Goal: Task Accomplishment & Management: Use online tool/utility

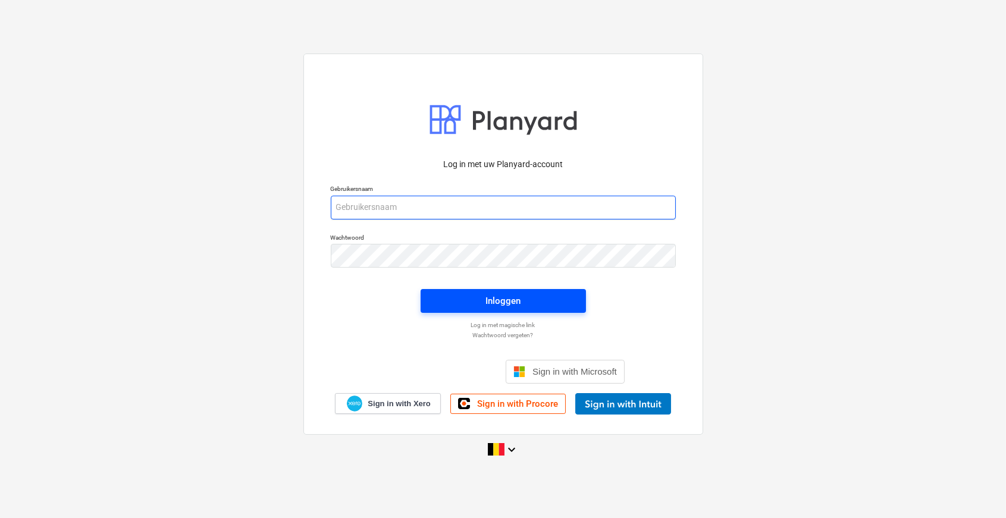
type input "[PERSON_NAME][EMAIL_ADDRESS][DOMAIN_NAME]"
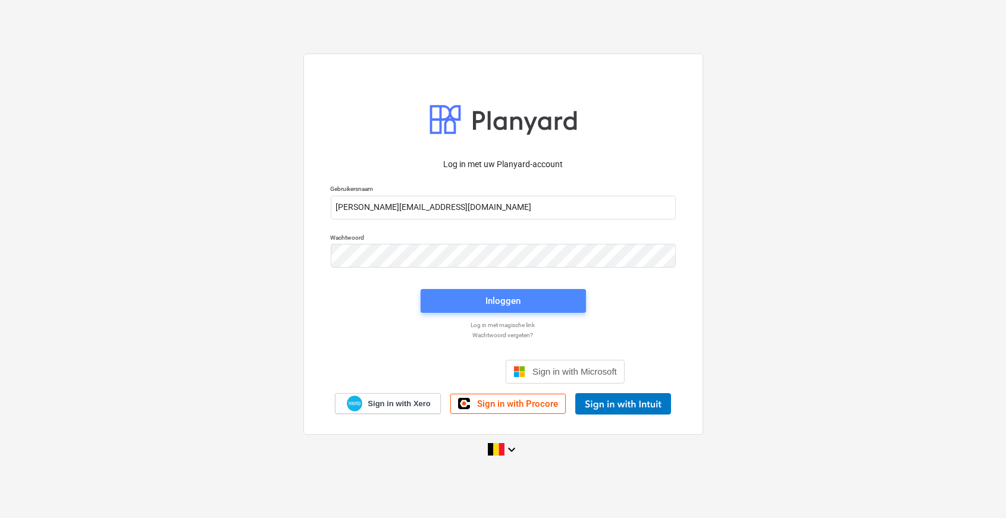
click at [464, 297] on span "Inloggen" at bounding box center [503, 300] width 137 height 15
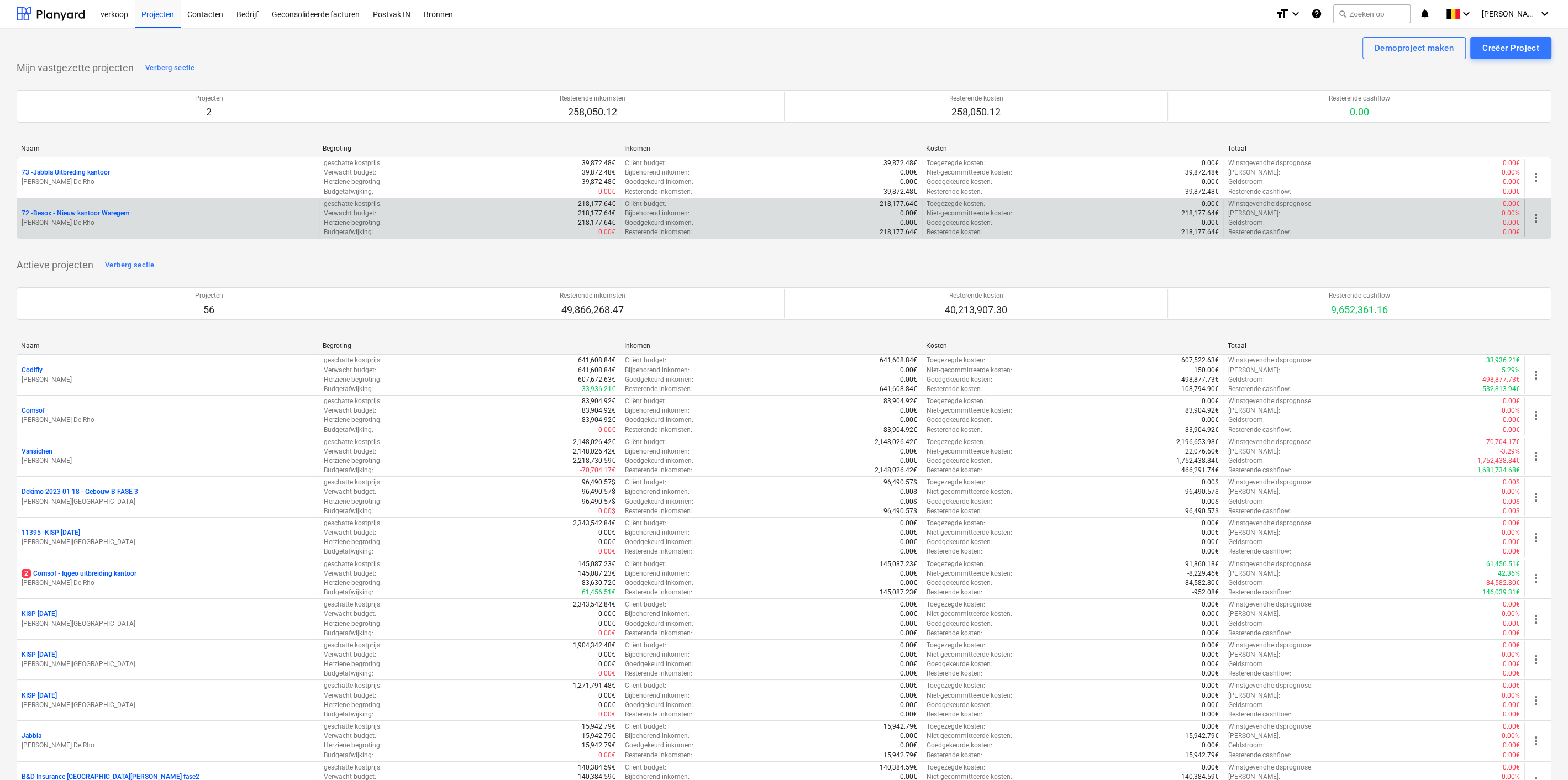
click at [88, 214] on p "72 - Besox - Nieuw kantoor Waregem" at bounding box center [75, 214] width 108 height 9
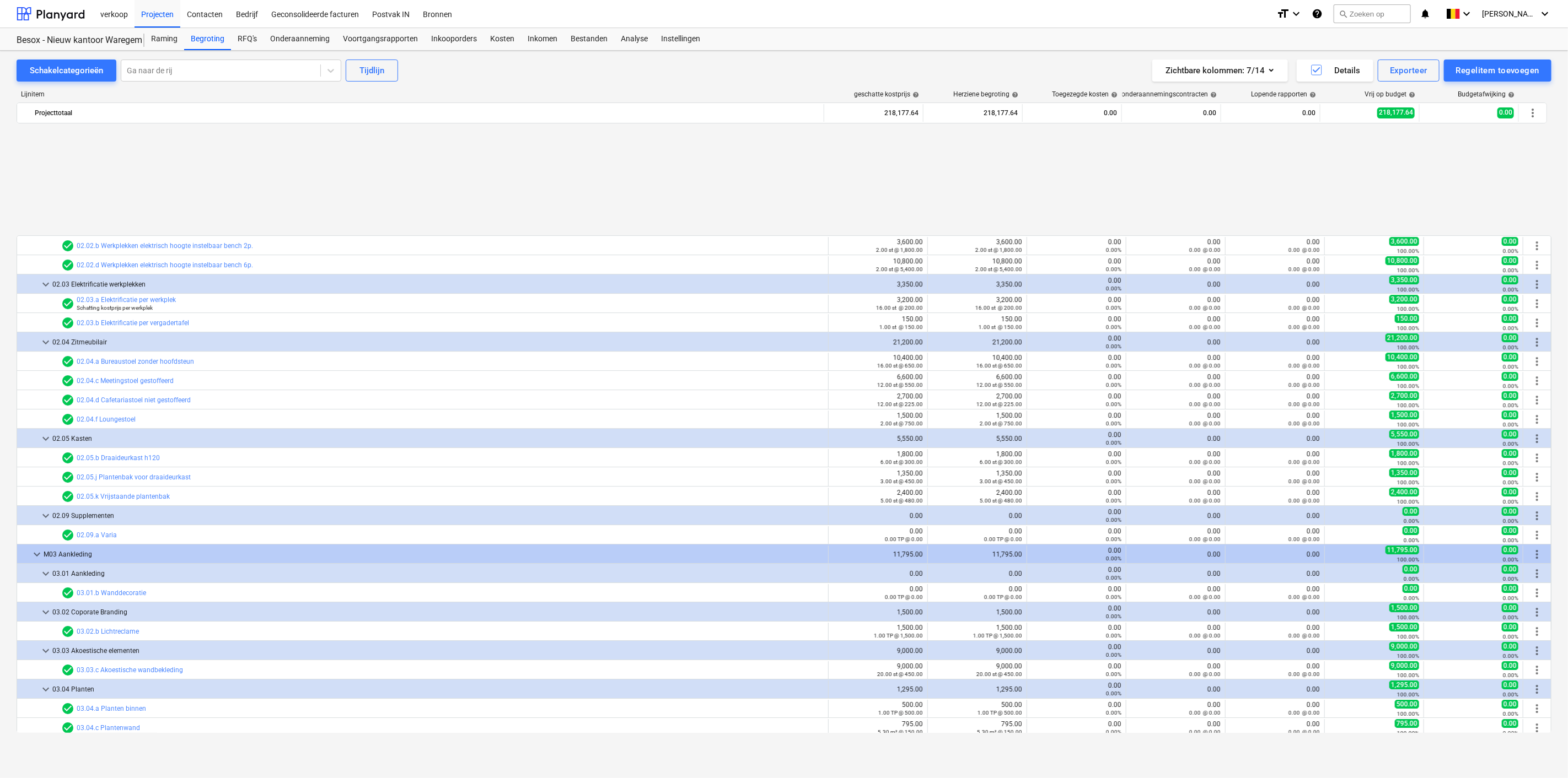
scroll to position [3136, 0]
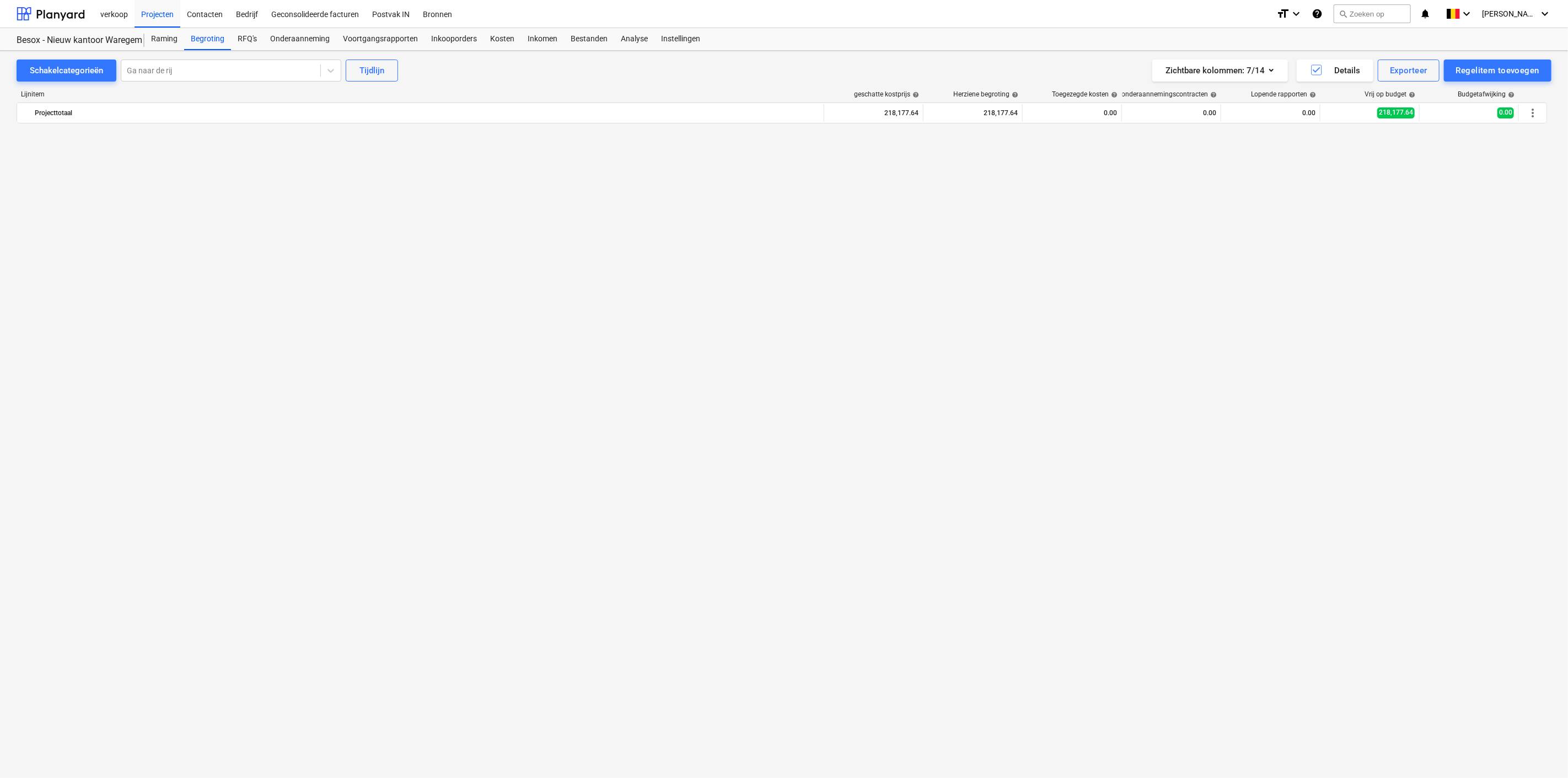
scroll to position [3136, 0]
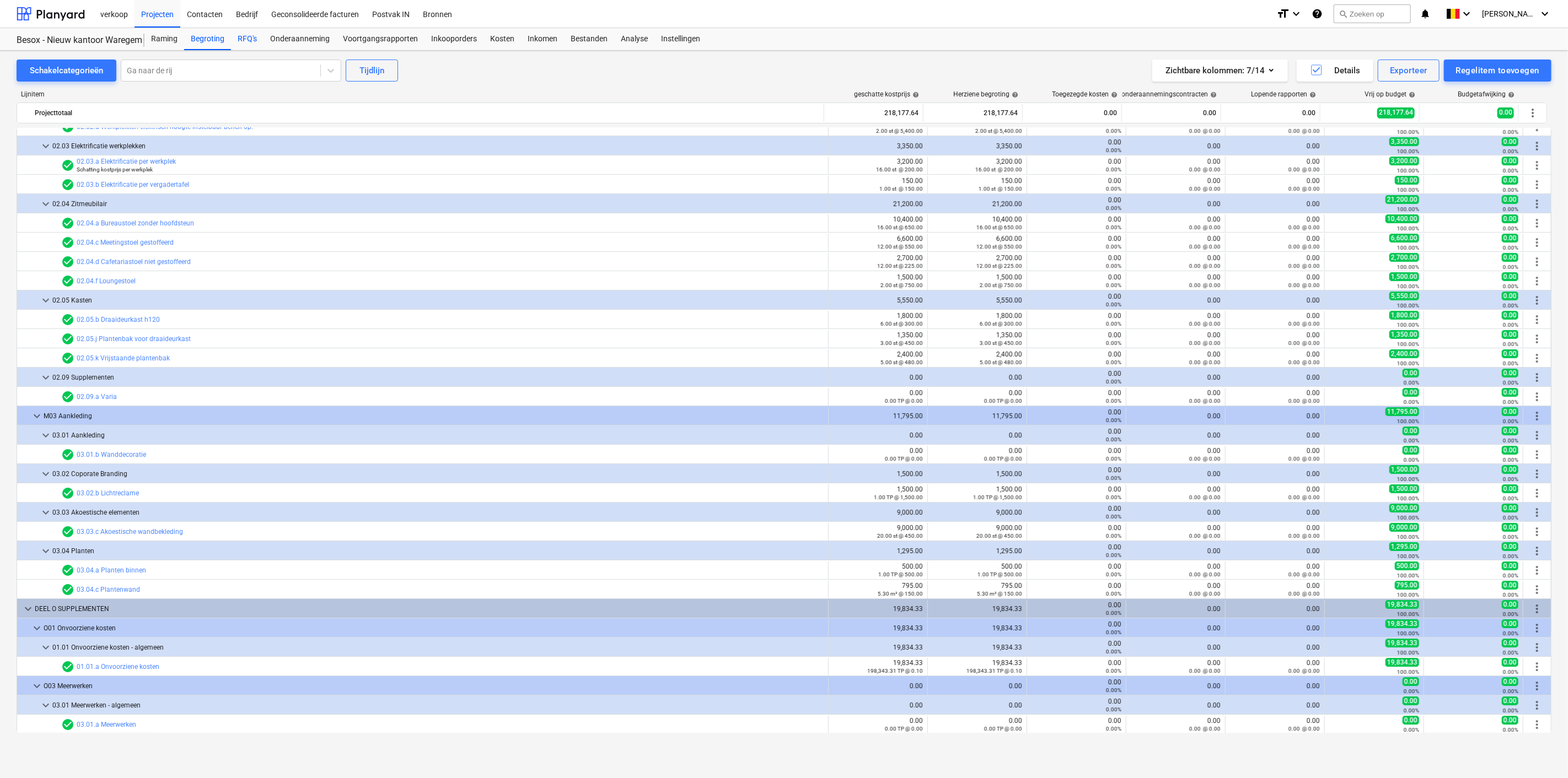
click at [243, 42] on div "RFQ's" at bounding box center [247, 39] width 32 height 22
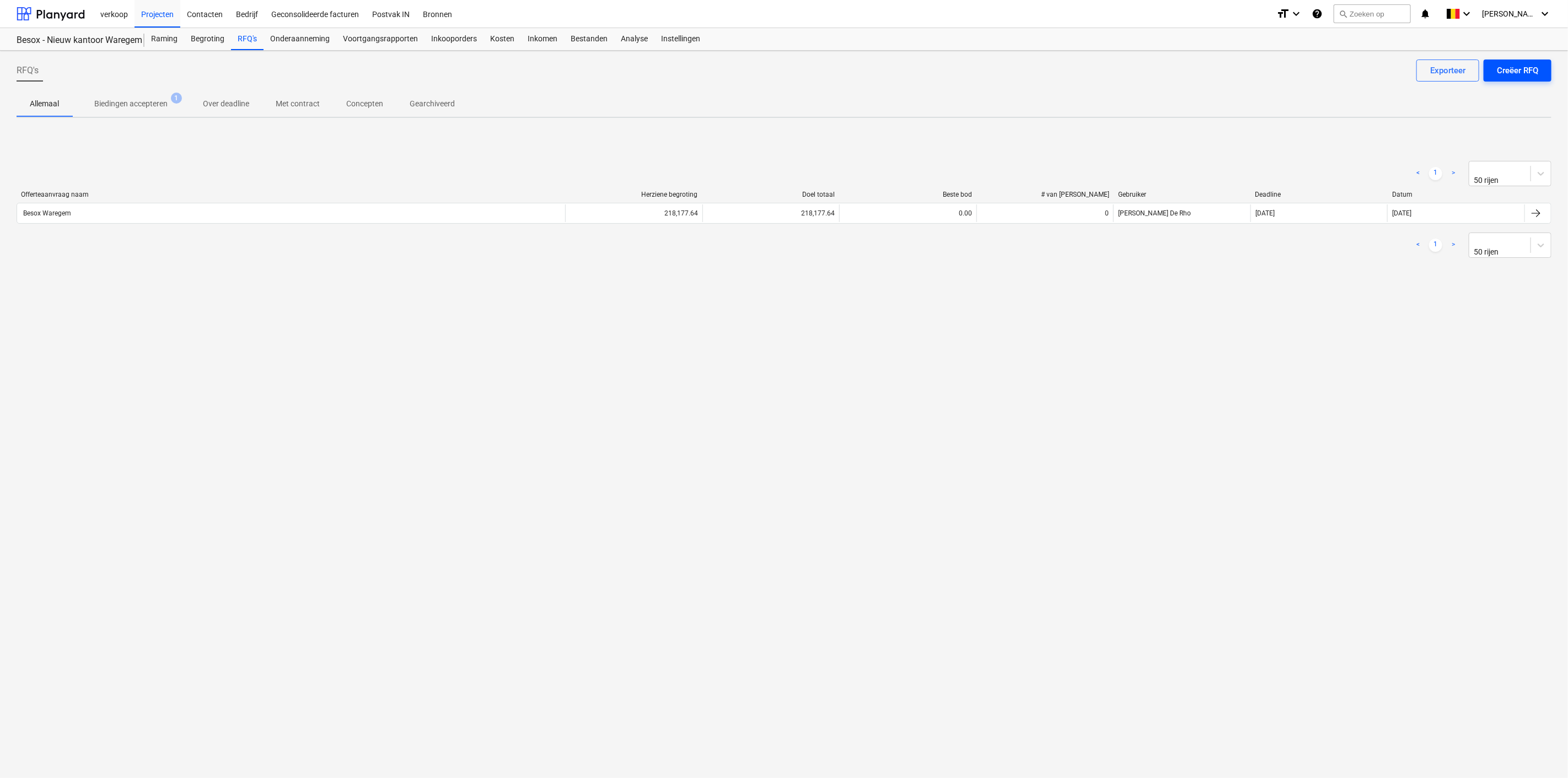
click at [1522, 74] on div "Creëer RFQ" at bounding box center [1517, 69] width 42 height 14
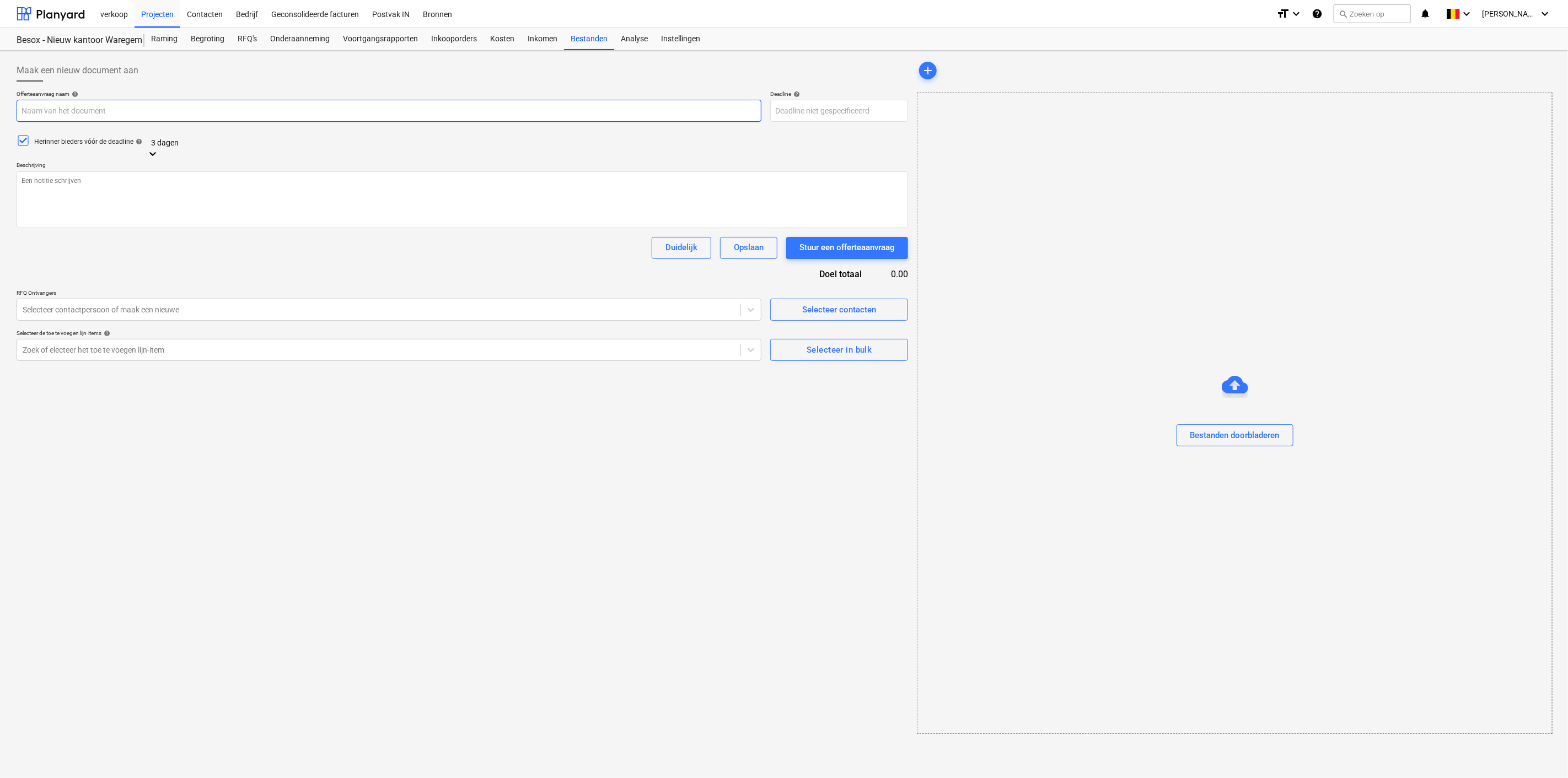
click at [78, 119] on input "text" at bounding box center [389, 111] width 745 height 22
click at [149, 13] on div "Projecten" at bounding box center [157, 13] width 45 height 28
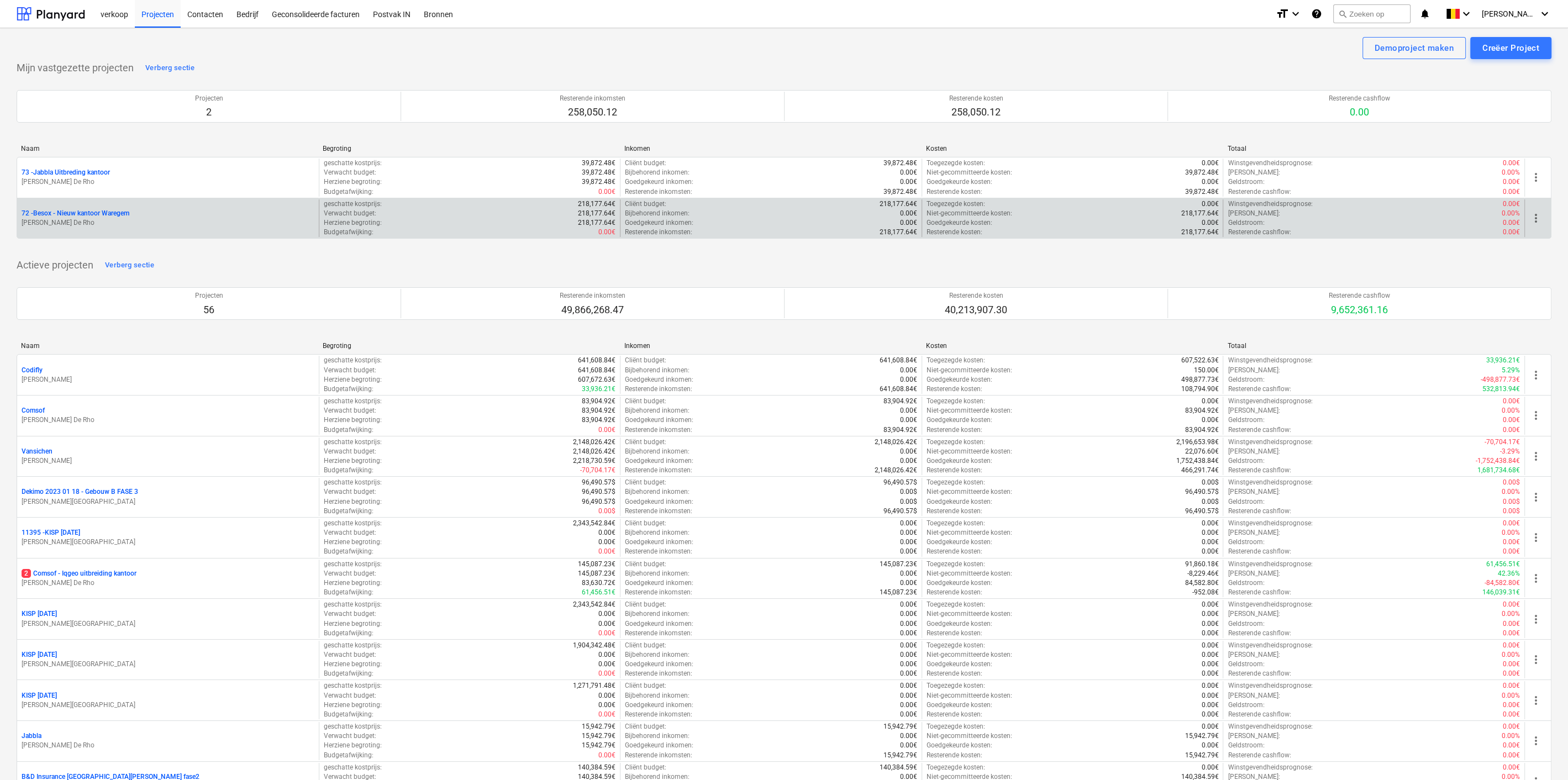
click at [150, 222] on p "[PERSON_NAME] De Rho" at bounding box center [167, 223] width 293 height 9
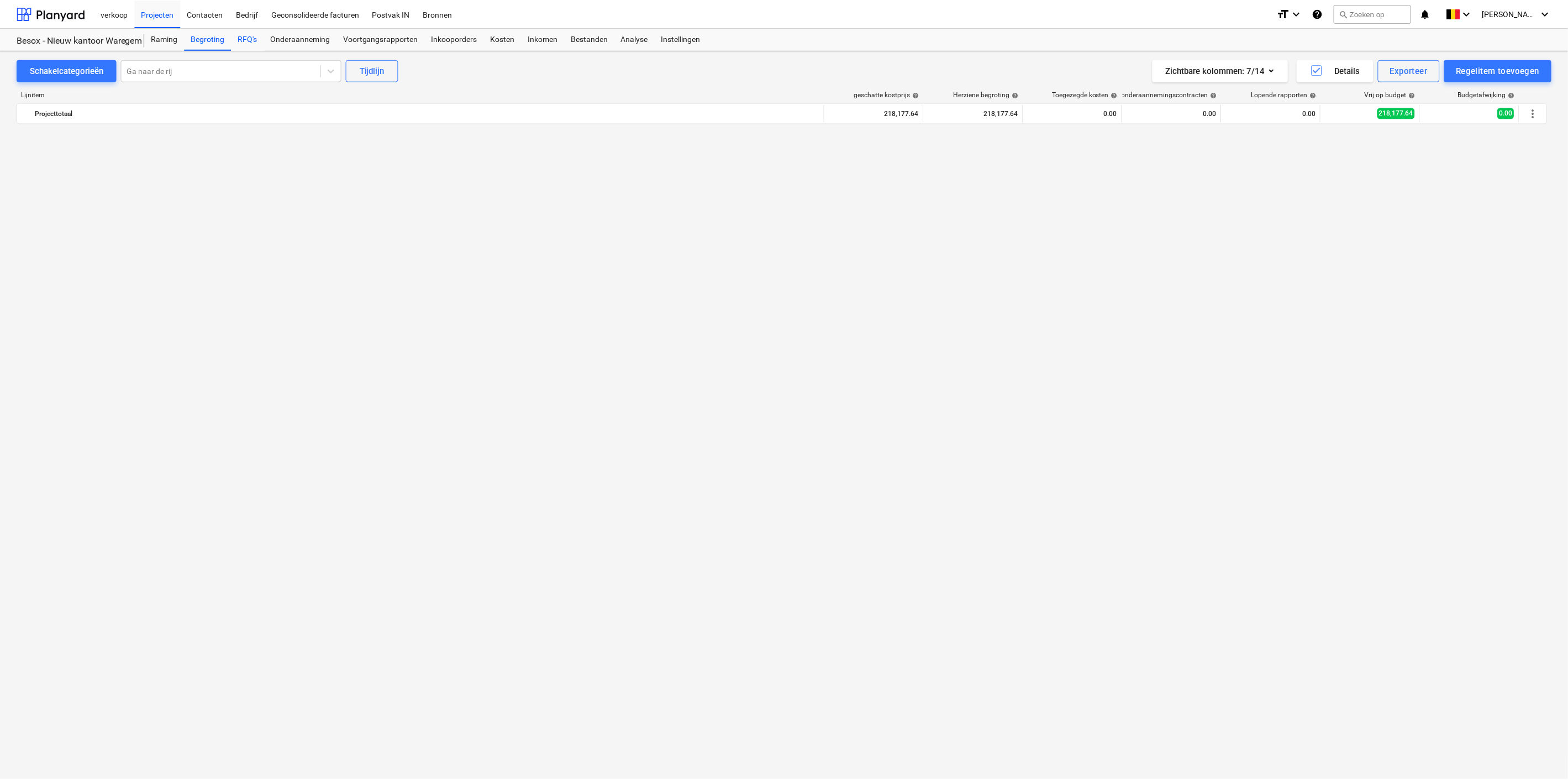
scroll to position [3144, 0]
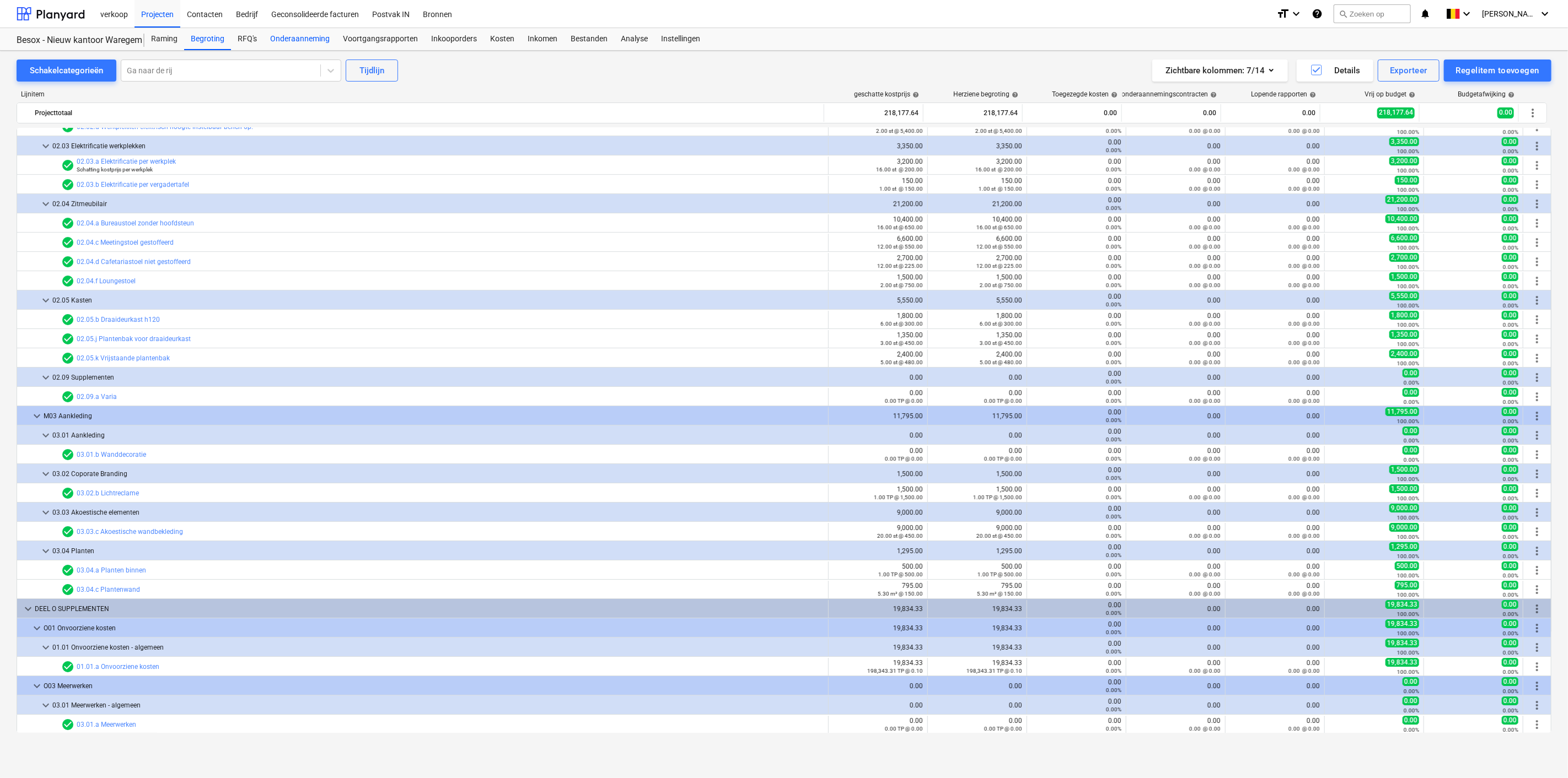
click at [292, 44] on div "Onderaanneming" at bounding box center [299, 39] width 73 height 22
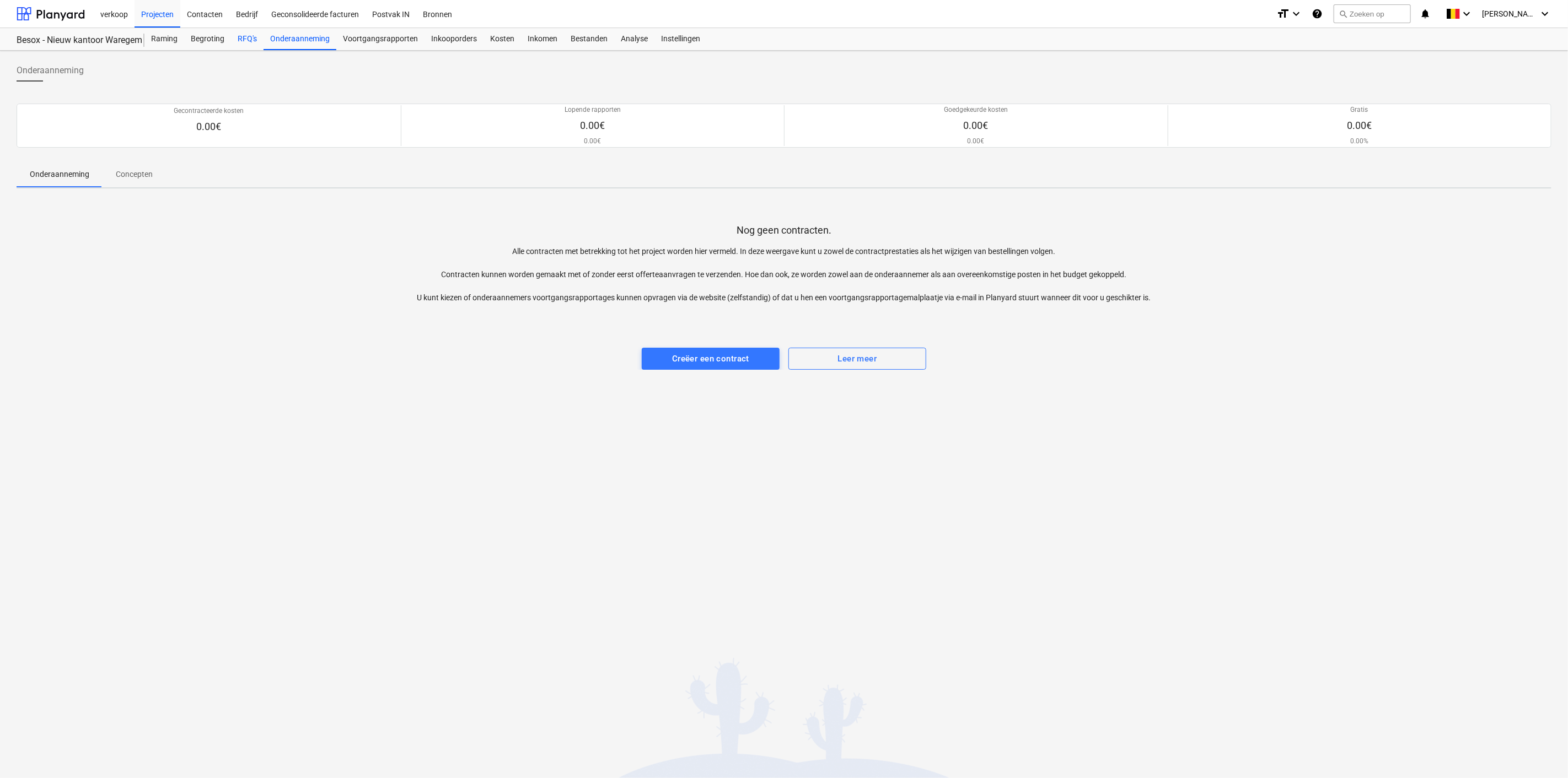
click at [239, 37] on div "RFQ's" at bounding box center [247, 39] width 32 height 22
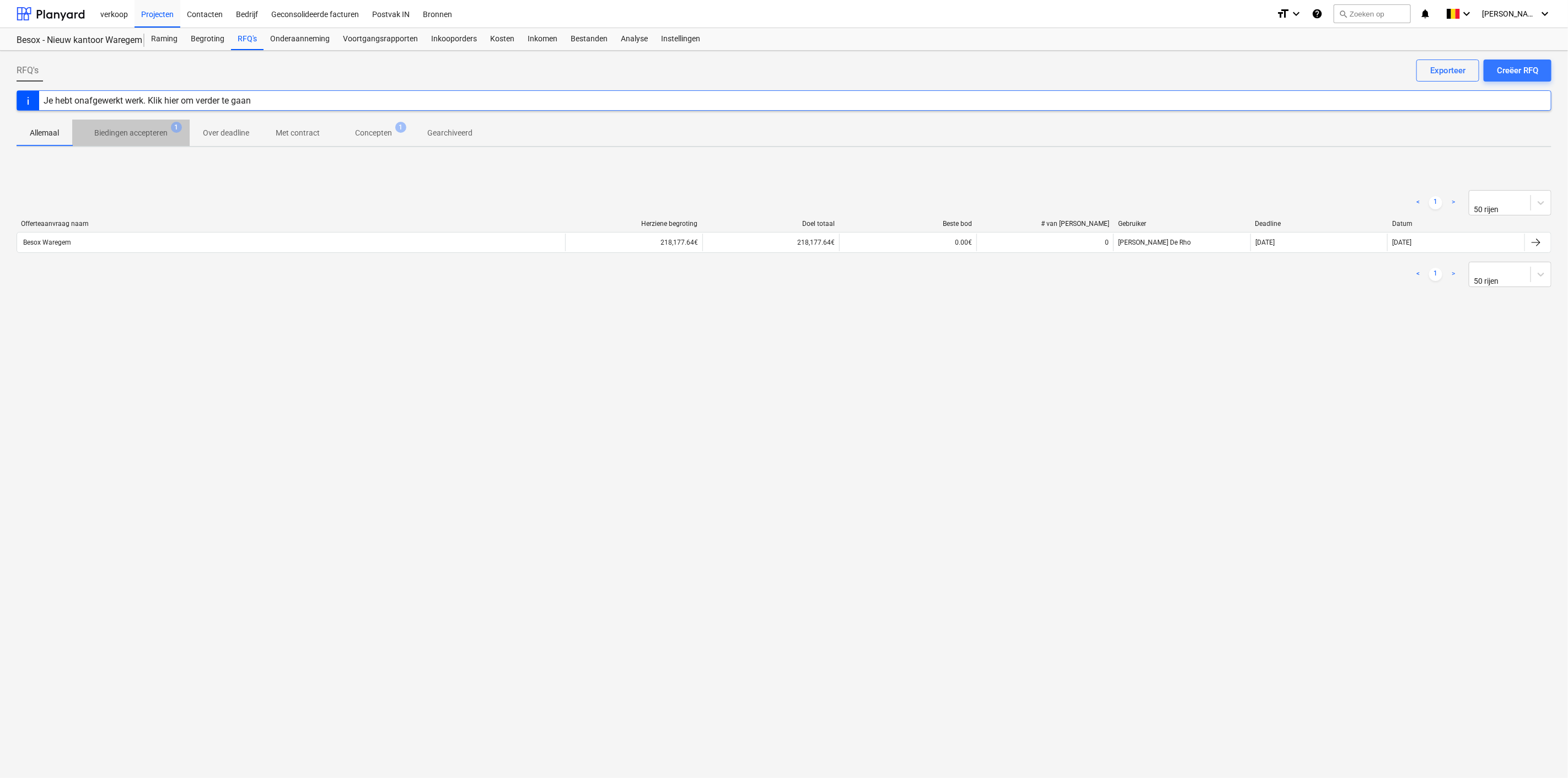
click at [132, 135] on p "Biedingen accepteren" at bounding box center [131, 132] width 73 height 11
click at [123, 100] on div "Je hebt onafgewerkt werk. Klik hier om verder te gaan" at bounding box center [147, 100] width 208 height 10
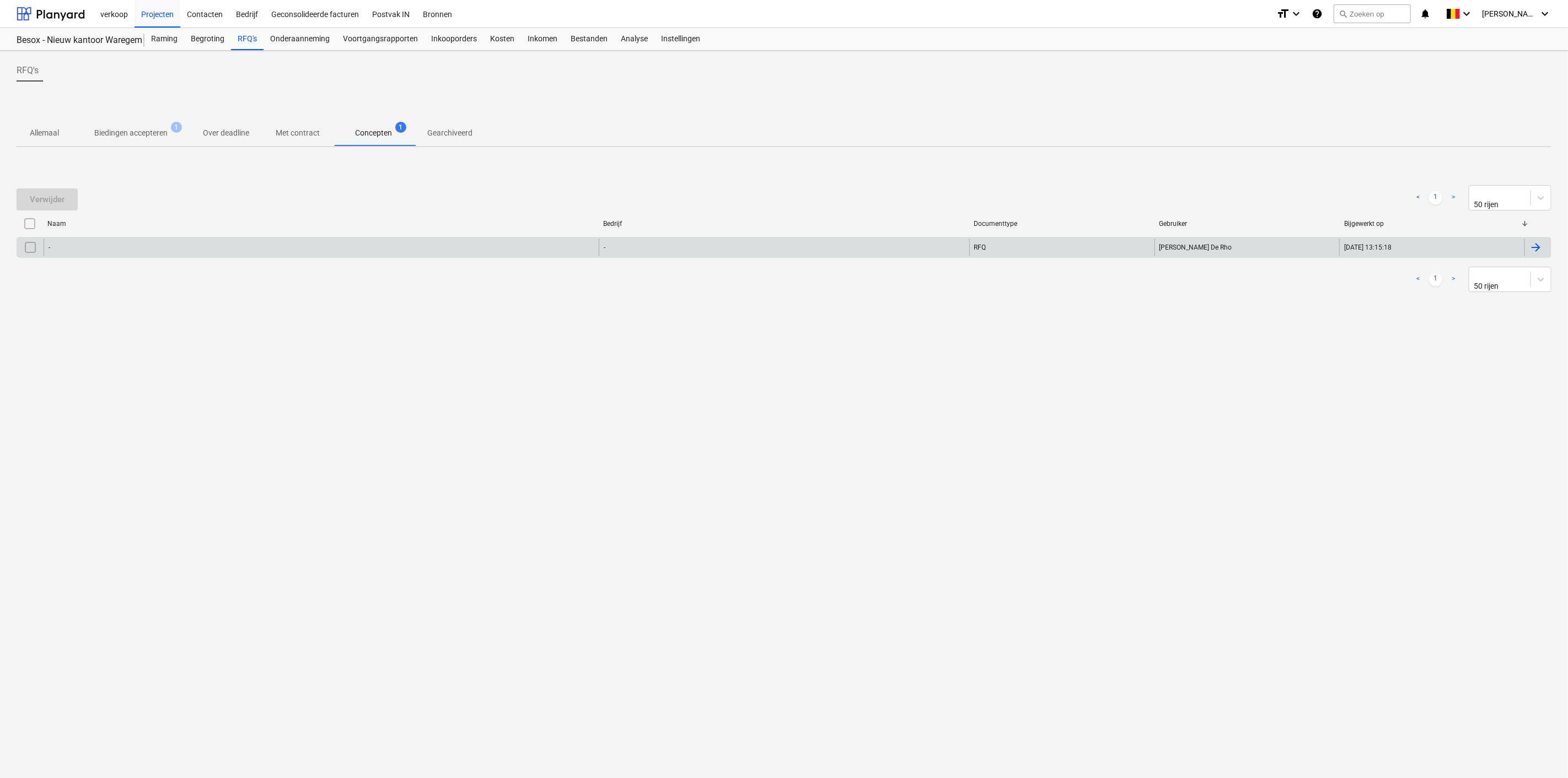
click at [58, 239] on div "-" at bounding box center [321, 247] width 555 height 18
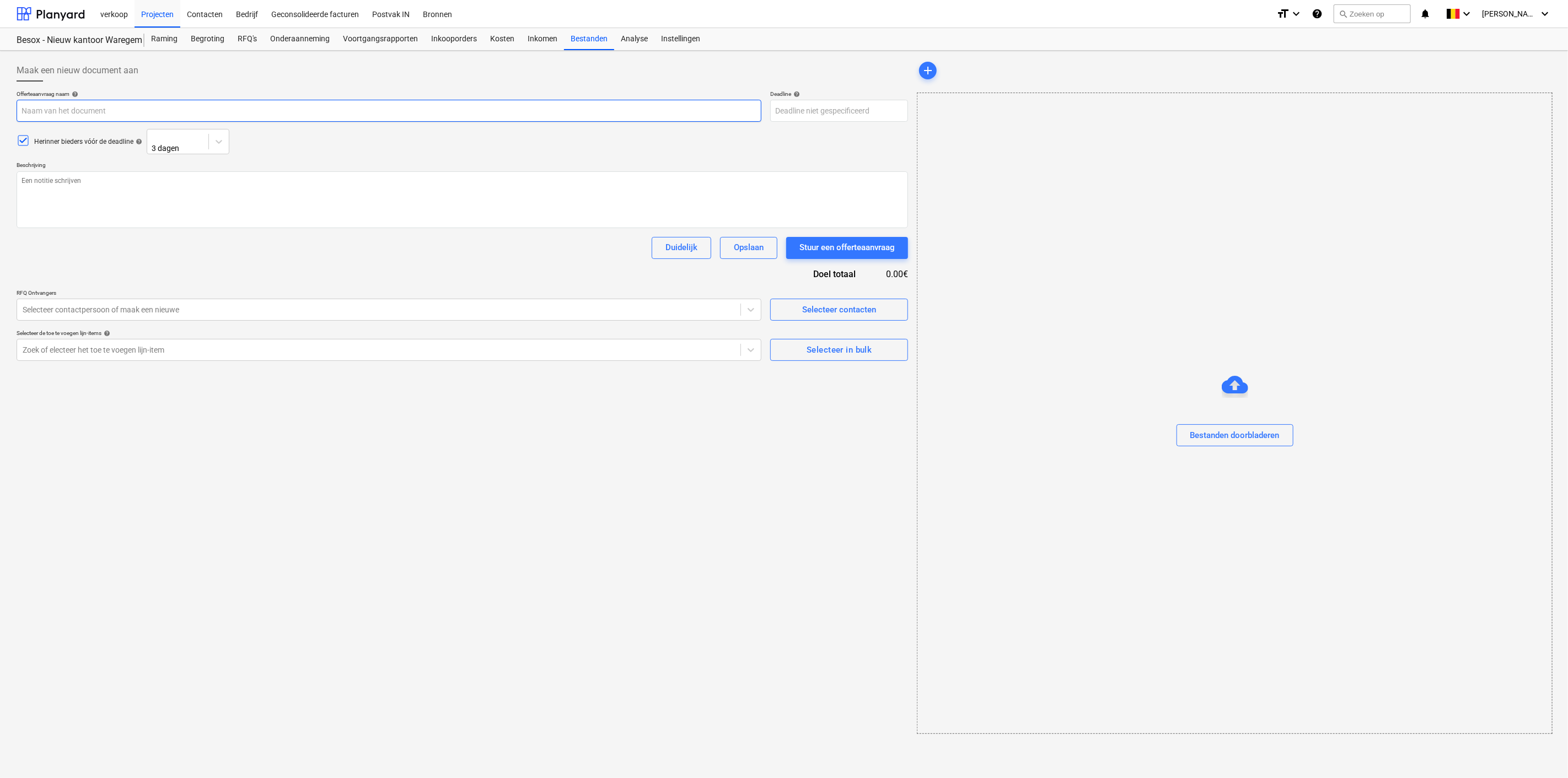
click at [40, 111] on input "text" at bounding box center [389, 111] width 745 height 22
type textarea "x"
type input "Florence Robyn.xlsx"
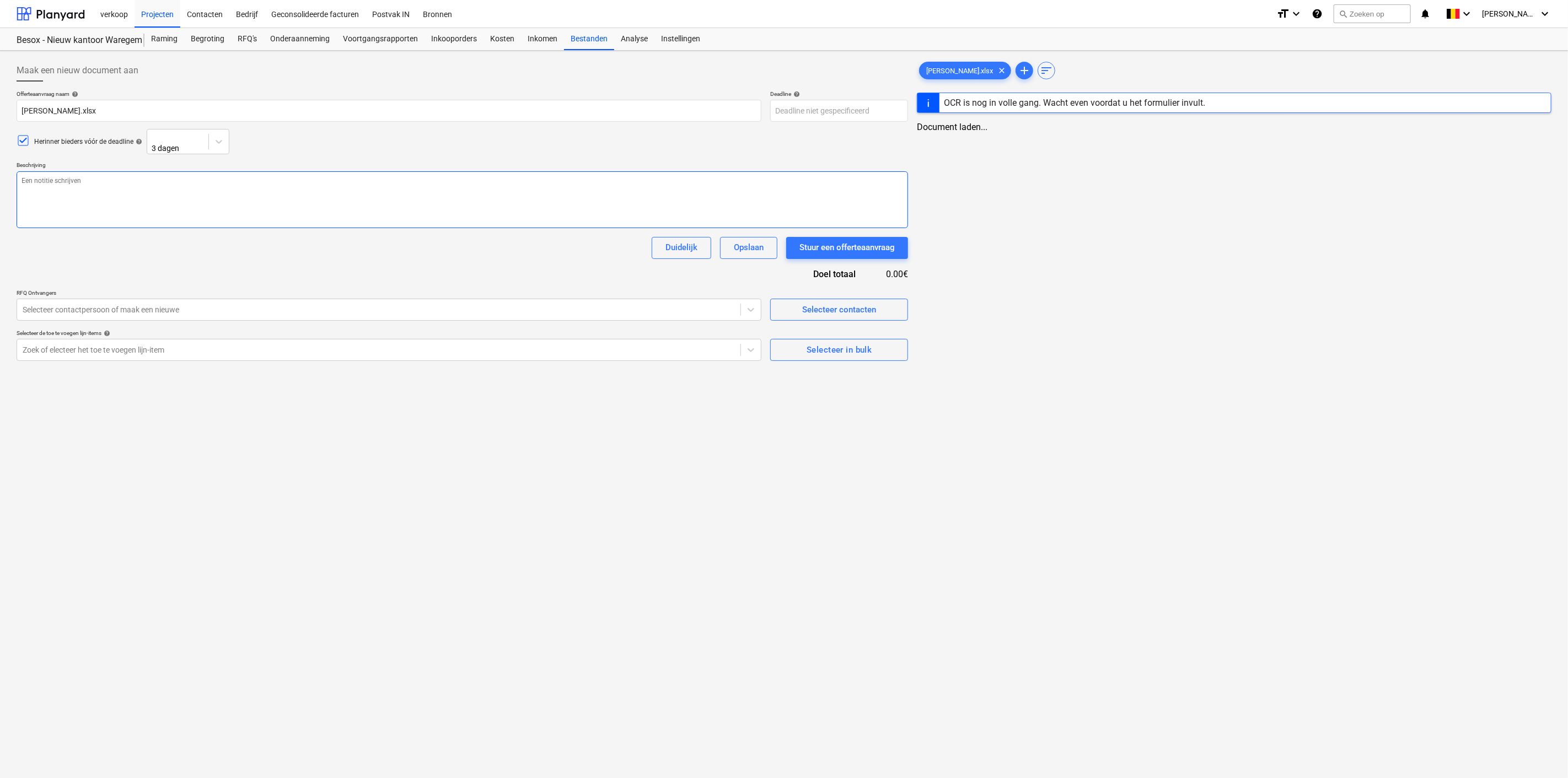
click at [259, 182] on textarea at bounding box center [462, 199] width 891 height 56
type textarea "x"
type textarea "O"
type textarea "x"
type textarea "Of"
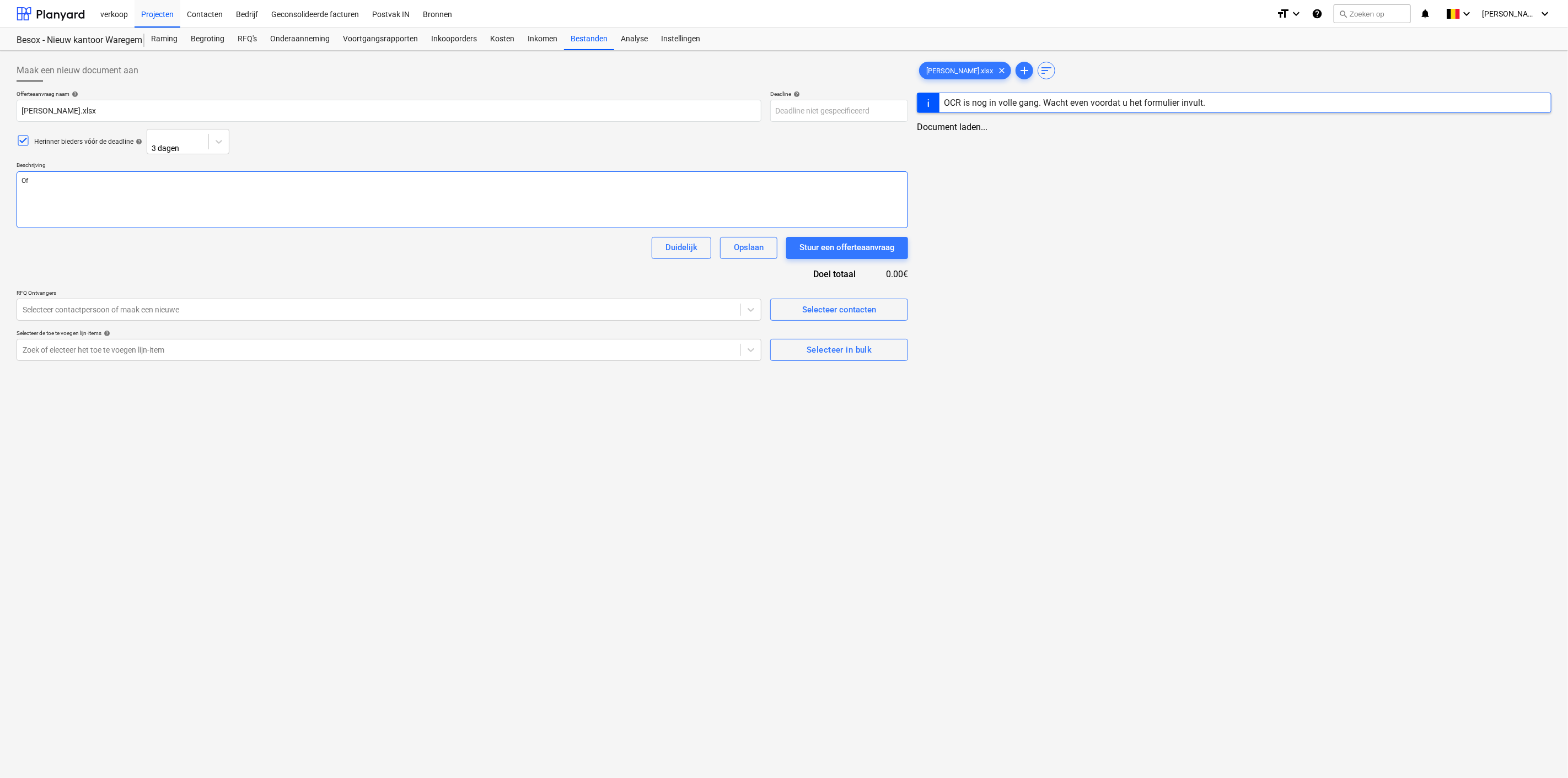
type textarea "x"
type textarea "Off"
type textarea "x"
type textarea "Offe"
type textarea "x"
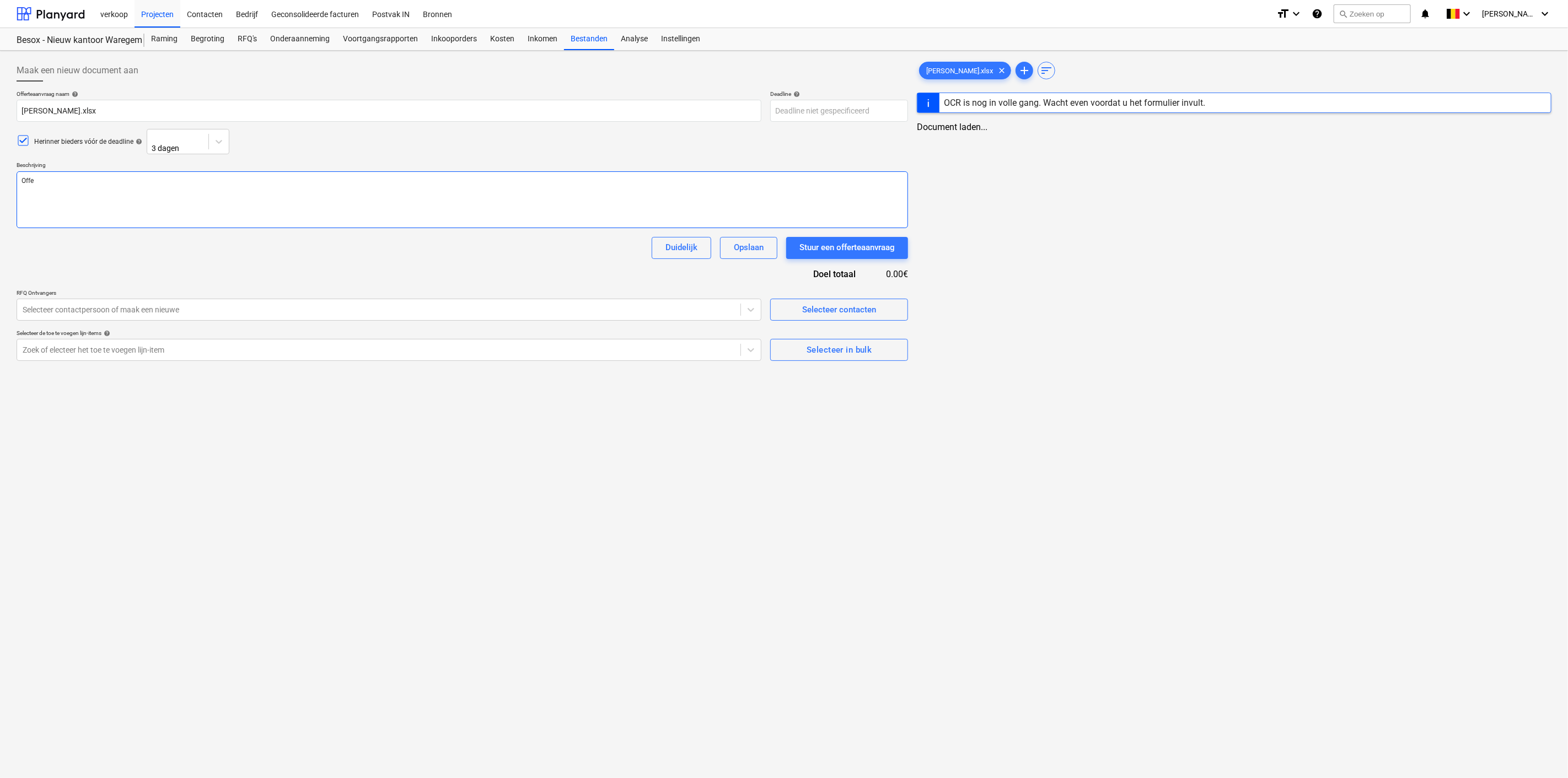
type textarea "Offer"
type textarea "x"
type textarea "Offert"
type textarea "x"
type textarea "Offerte"
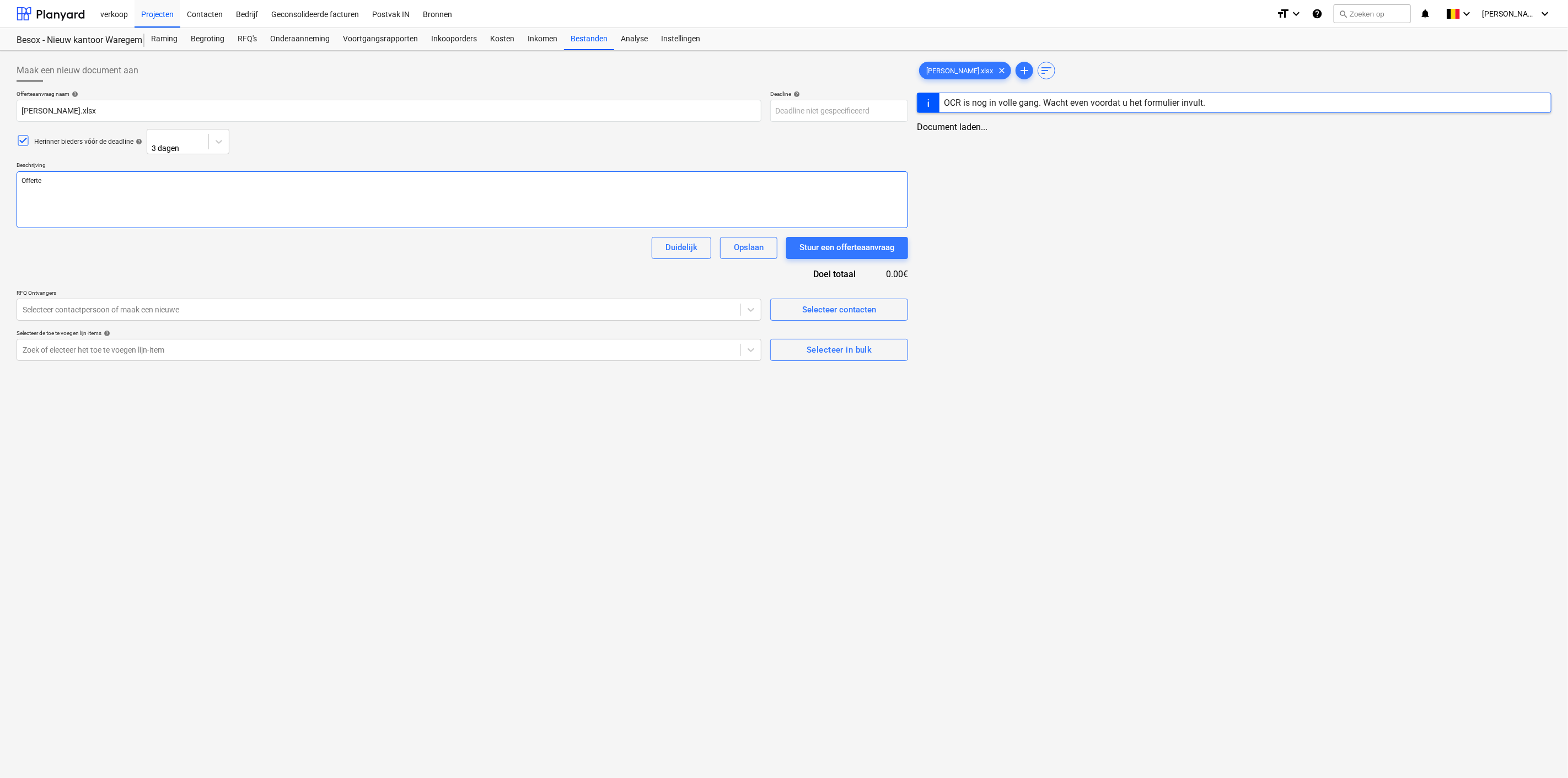
type textarea "x"
type textarea "Offerte"
type textarea "x"
type textarea "Offerte F"
type textarea "x"
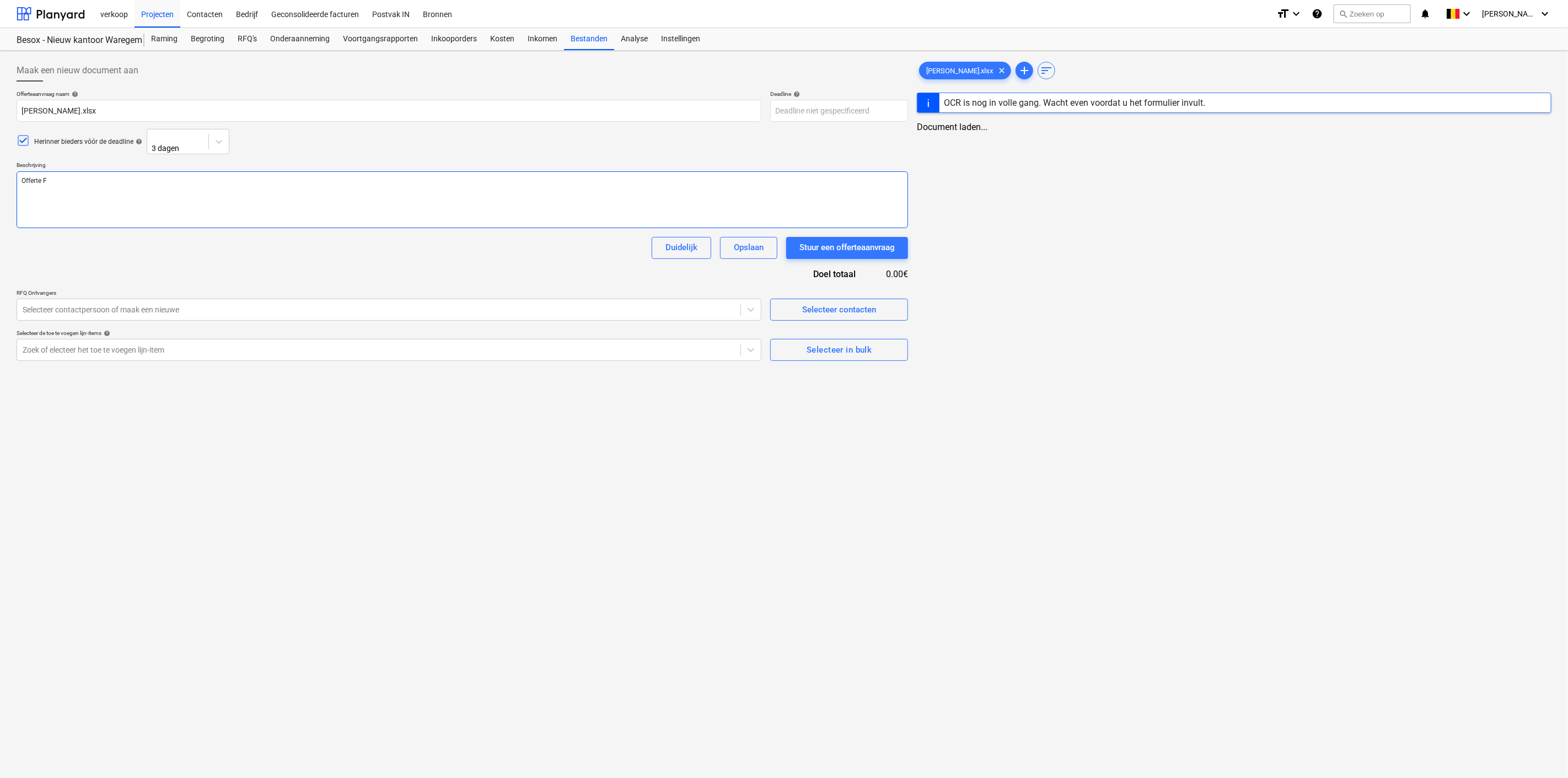
type textarea "Offerte Fl"
type textarea "x"
type textarea "Offerte Flo"
type textarea "x"
type textarea "Offerte Flor"
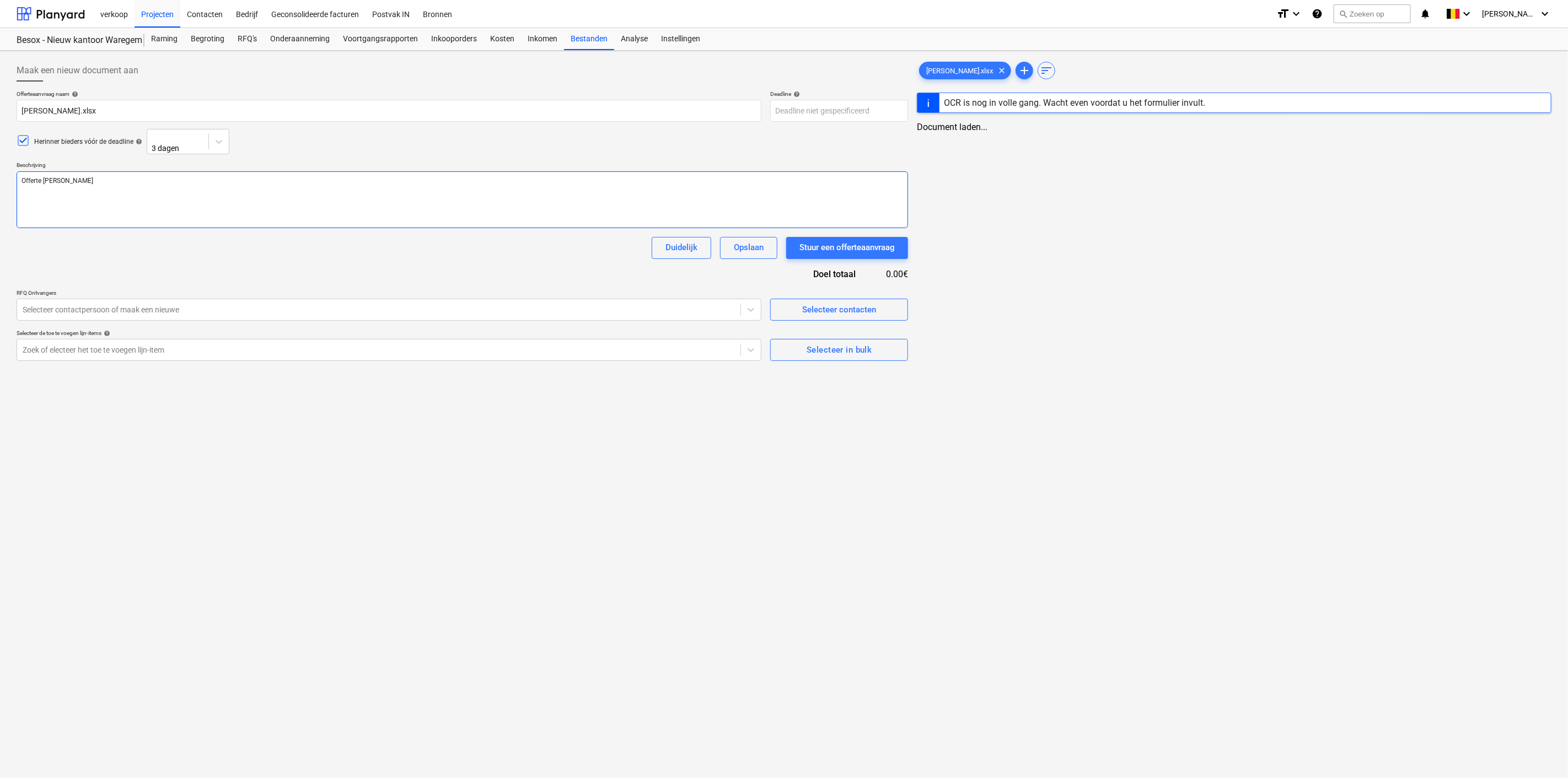
type textarea "x"
type textarea "Offerte Flore"
type textarea "x"
type textarea "Offerte Floren"
type textarea "x"
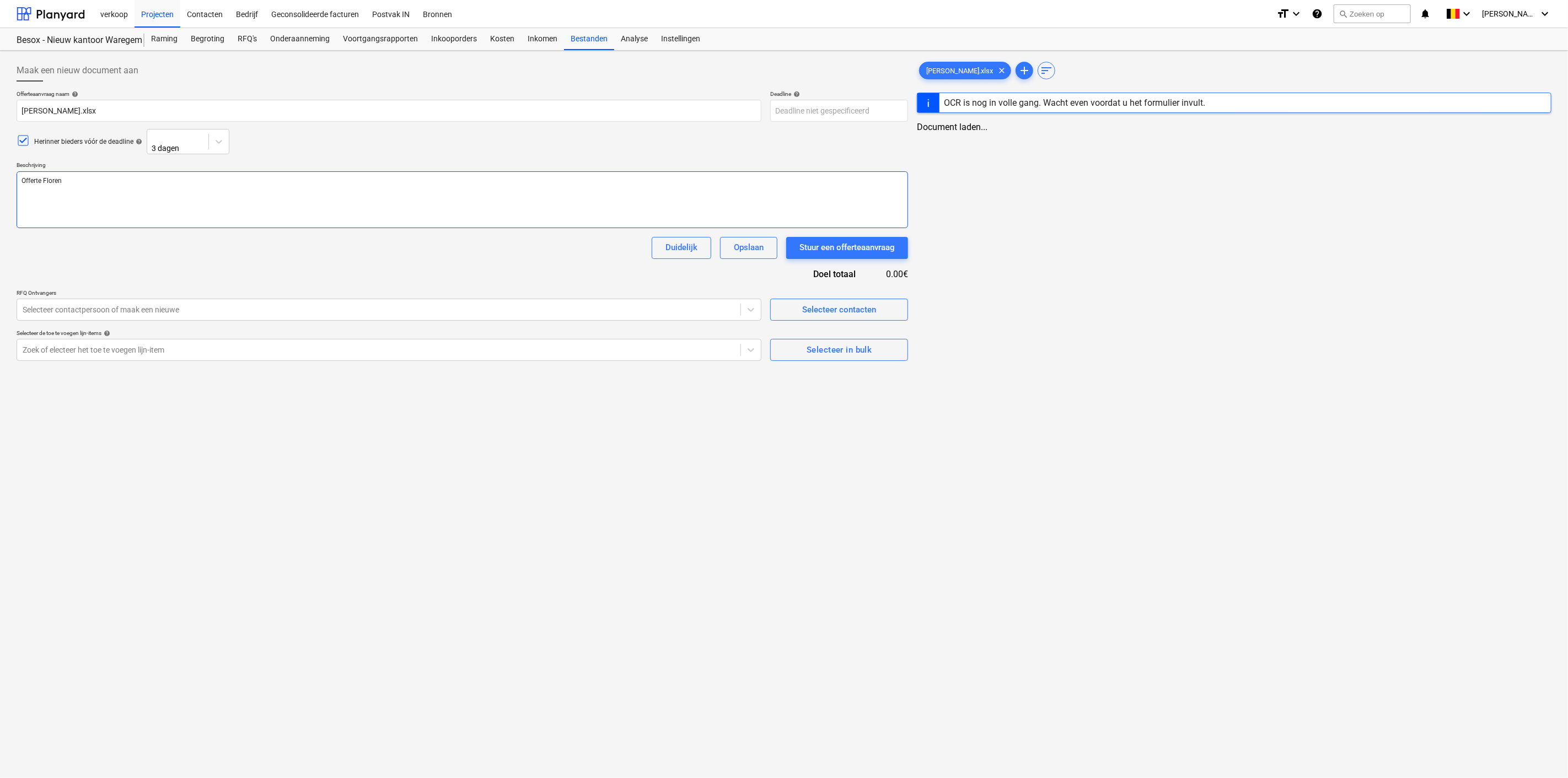
type textarea "Offerte Florenc"
type textarea "x"
type textarea "Offerte Florence"
type textarea "x"
type textarea "Offerte Florence"
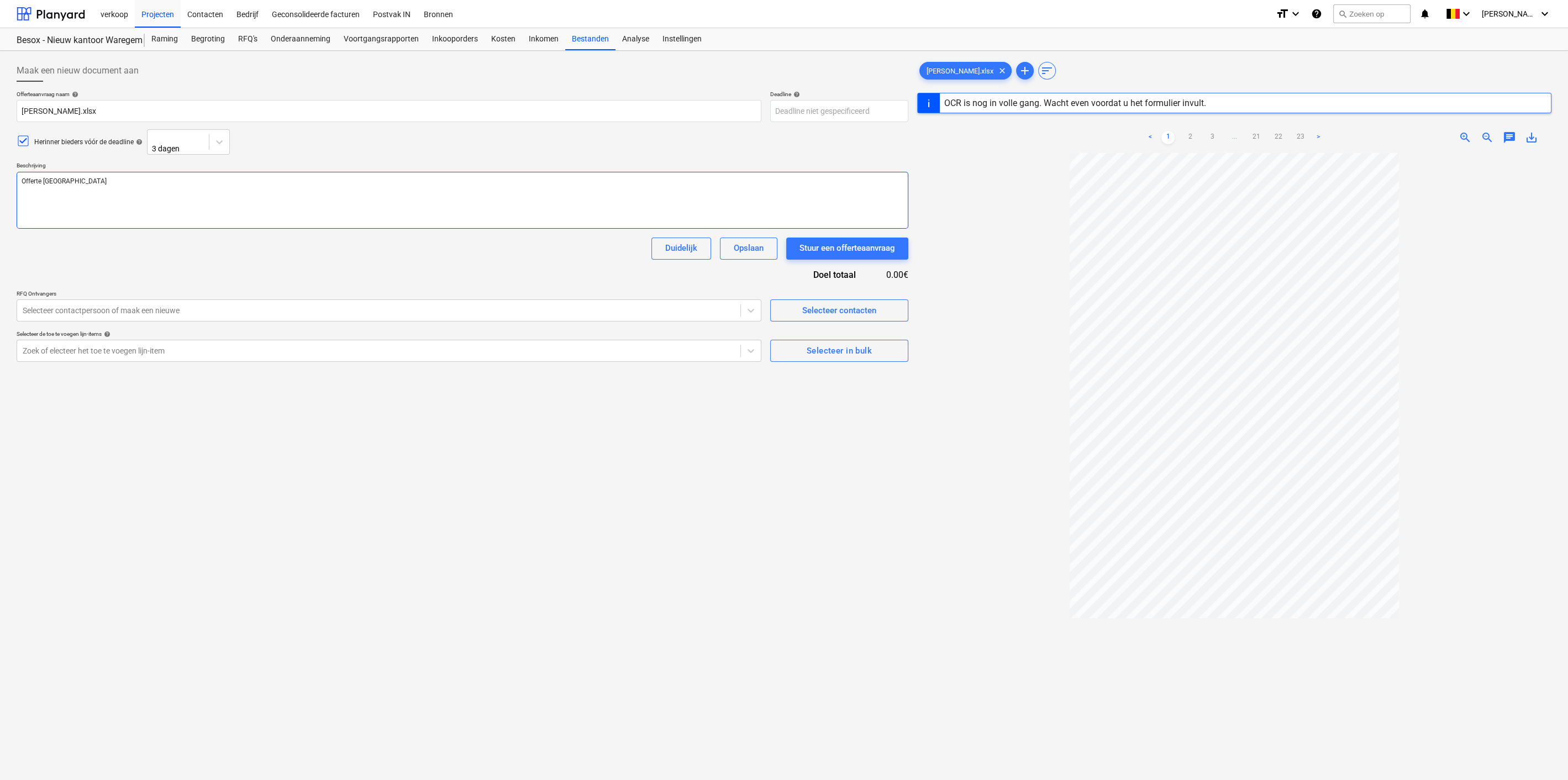
type textarea "x"
type textarea "Offerte Florence R"
type textarea "x"
type textarea "Offerte Florence Ro"
type textarea "x"
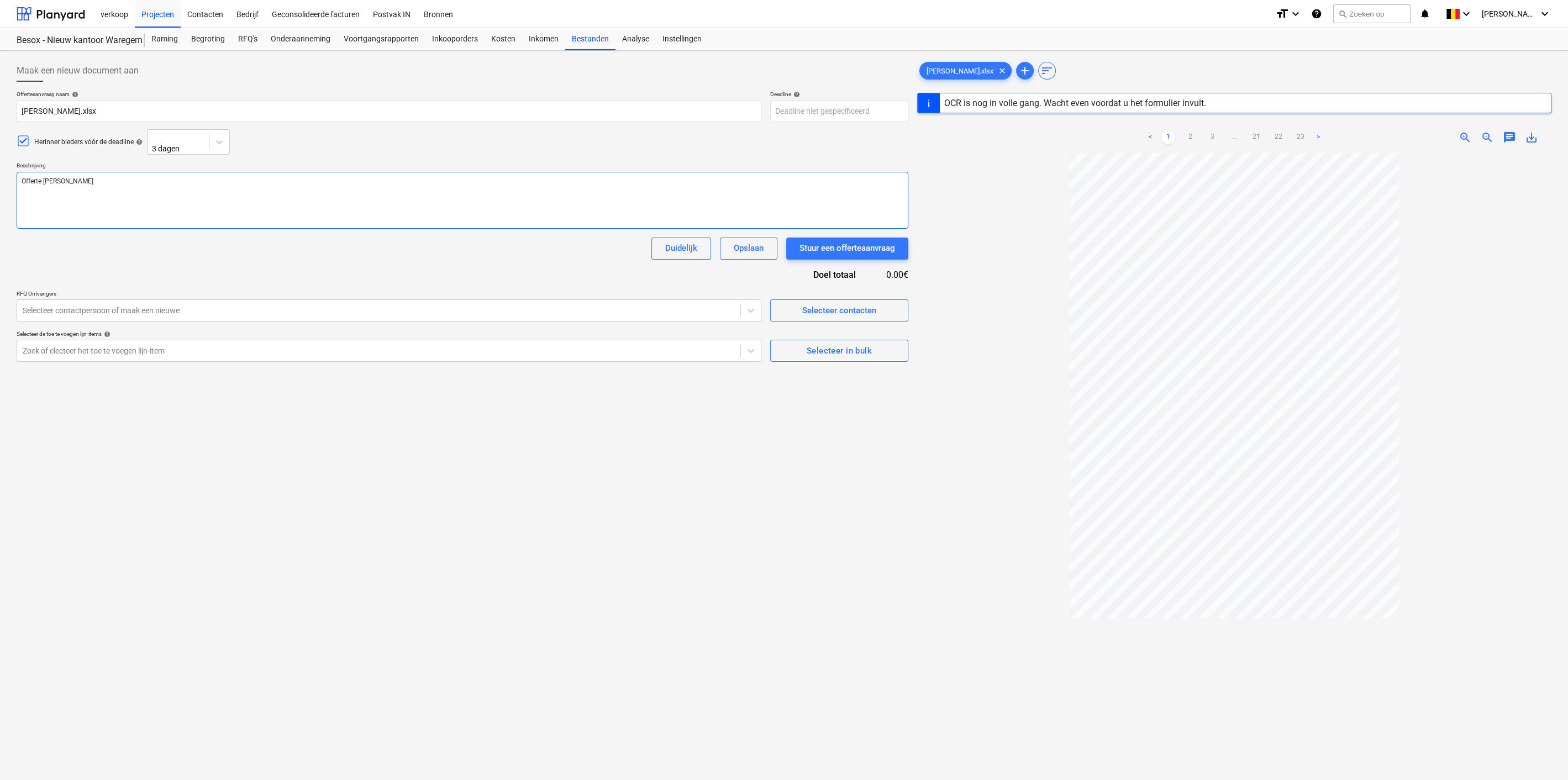
type textarea "Offerte Florence Rob"
type textarea "x"
type textarea "Offerte Florence Roby"
type textarea "x"
type textarea "Offerte Florence Robyn"
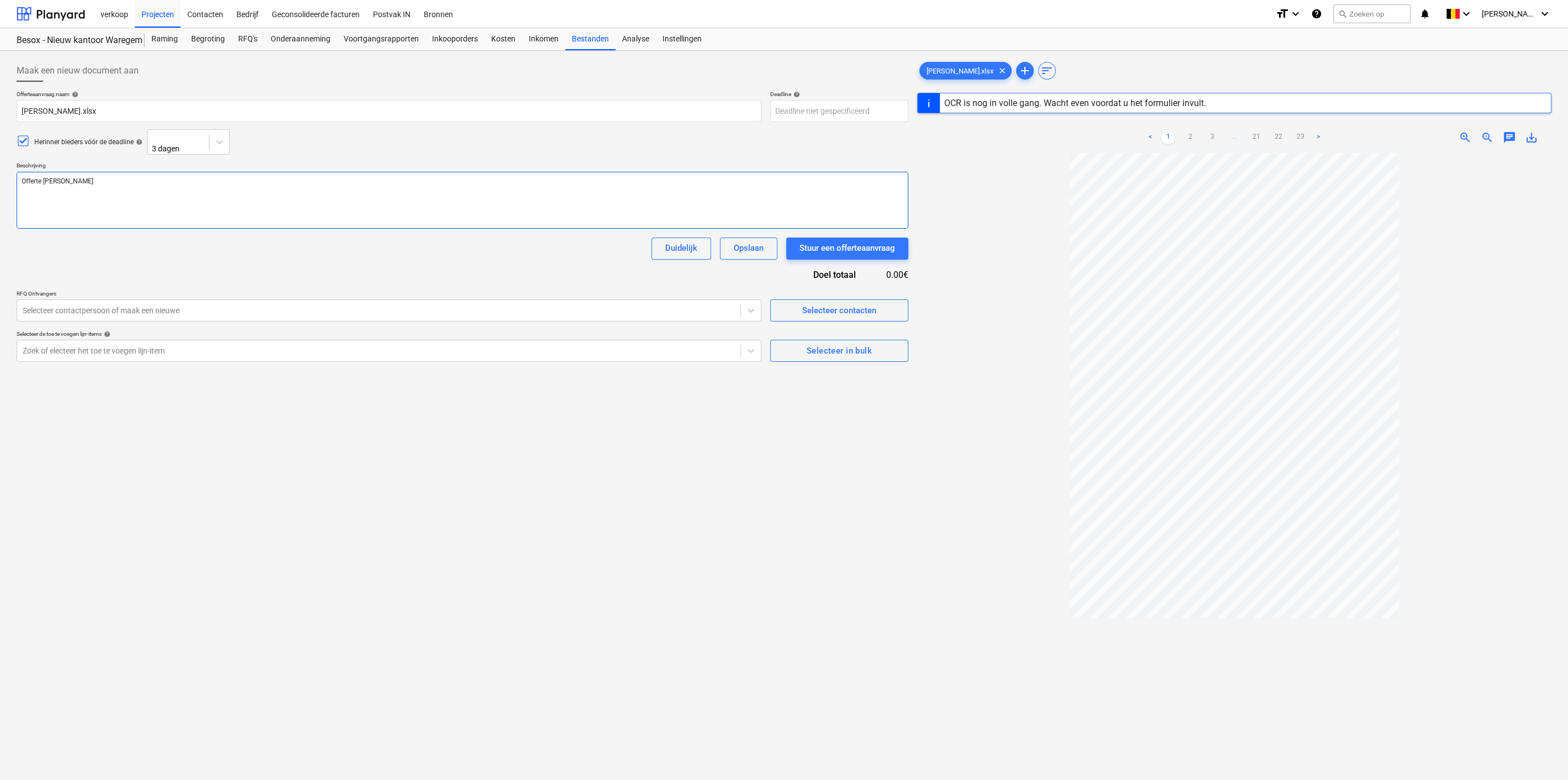
type textarea "x"
type textarea "Offerte Florence Robyn"
click at [276, 316] on div "Selecteer contactpersoon of maak een nieuwe" at bounding box center [378, 310] width 724 height 16
type textarea "x"
type input "flor"
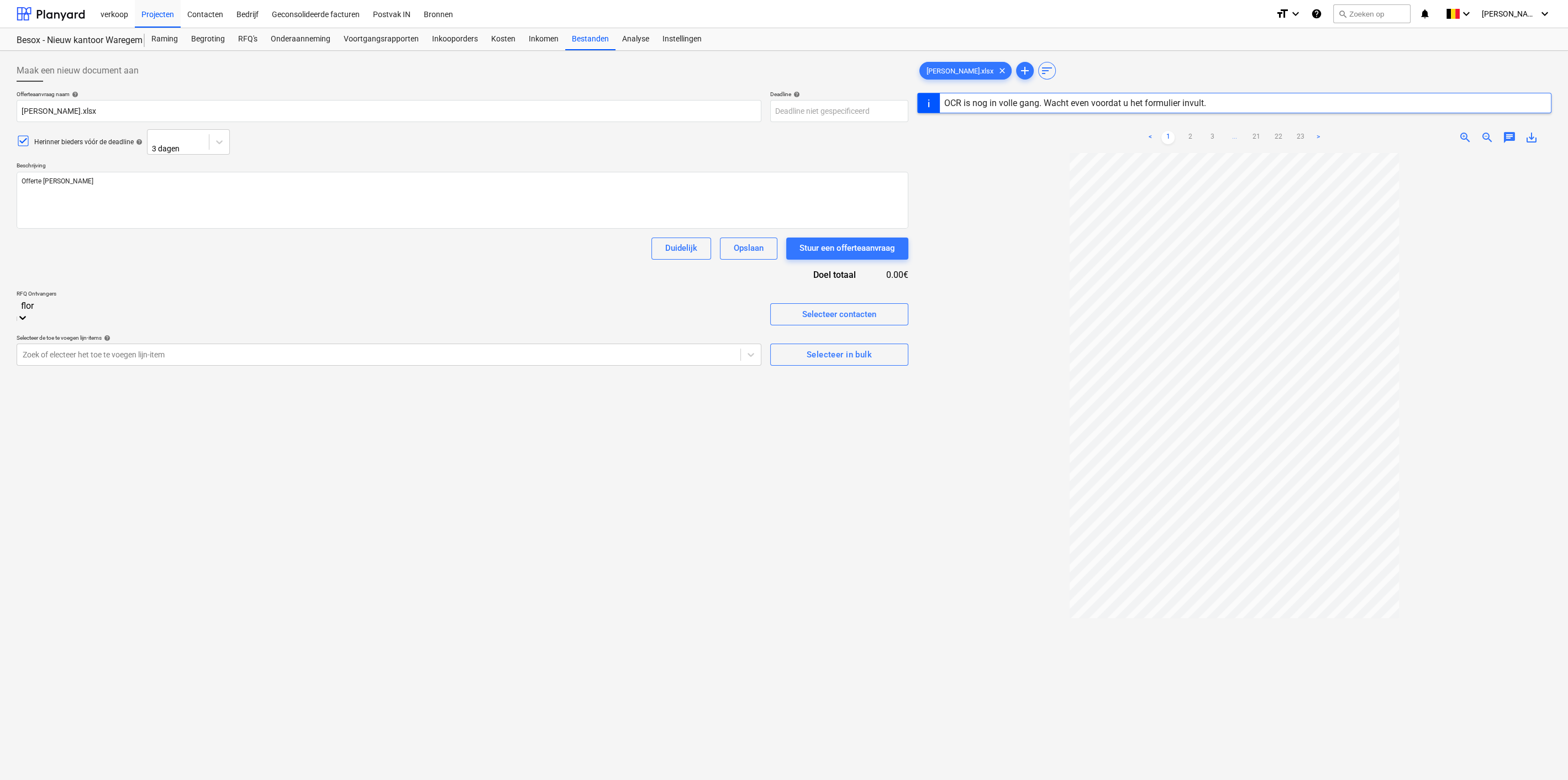
type textarea "x"
type input "floren"
click at [179, 779] on div "info@vkrobyn.be [Florence Robyn @ Robyn]" at bounding box center [784, 785] width 1568 height 9
type textarea "x"
click at [314, 618] on div "Maak een nieuw document aan Offerteaanvraag naam help Florence Robyn.xlsx Deadl…" at bounding box center [463, 480] width 901 height 852
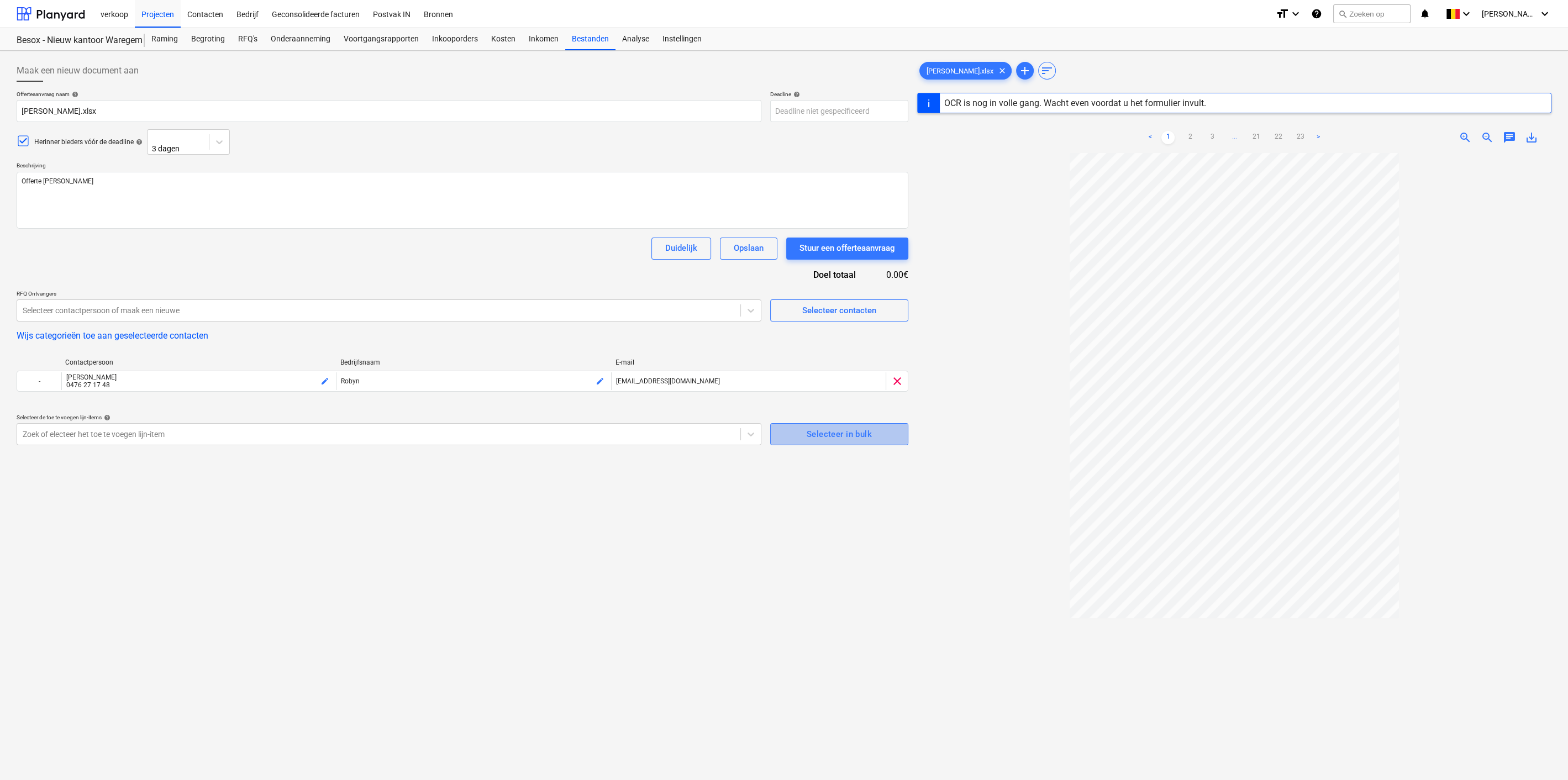
click at [786, 433] on span "Selecteer in bulk" at bounding box center [839, 434] width 114 height 14
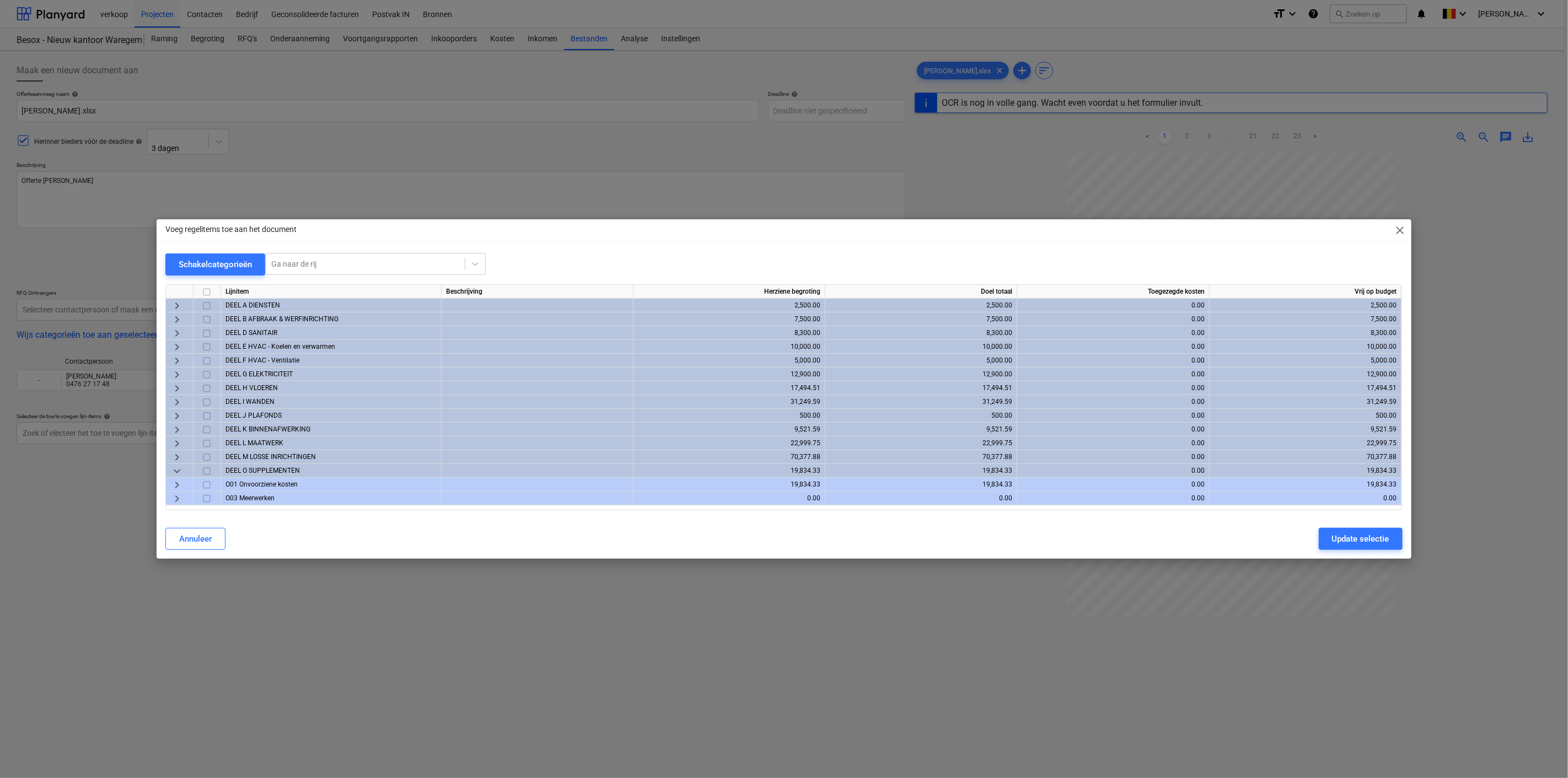
click at [178, 306] on span "keyboard_arrow_right" at bounding box center [177, 306] width 13 height 13
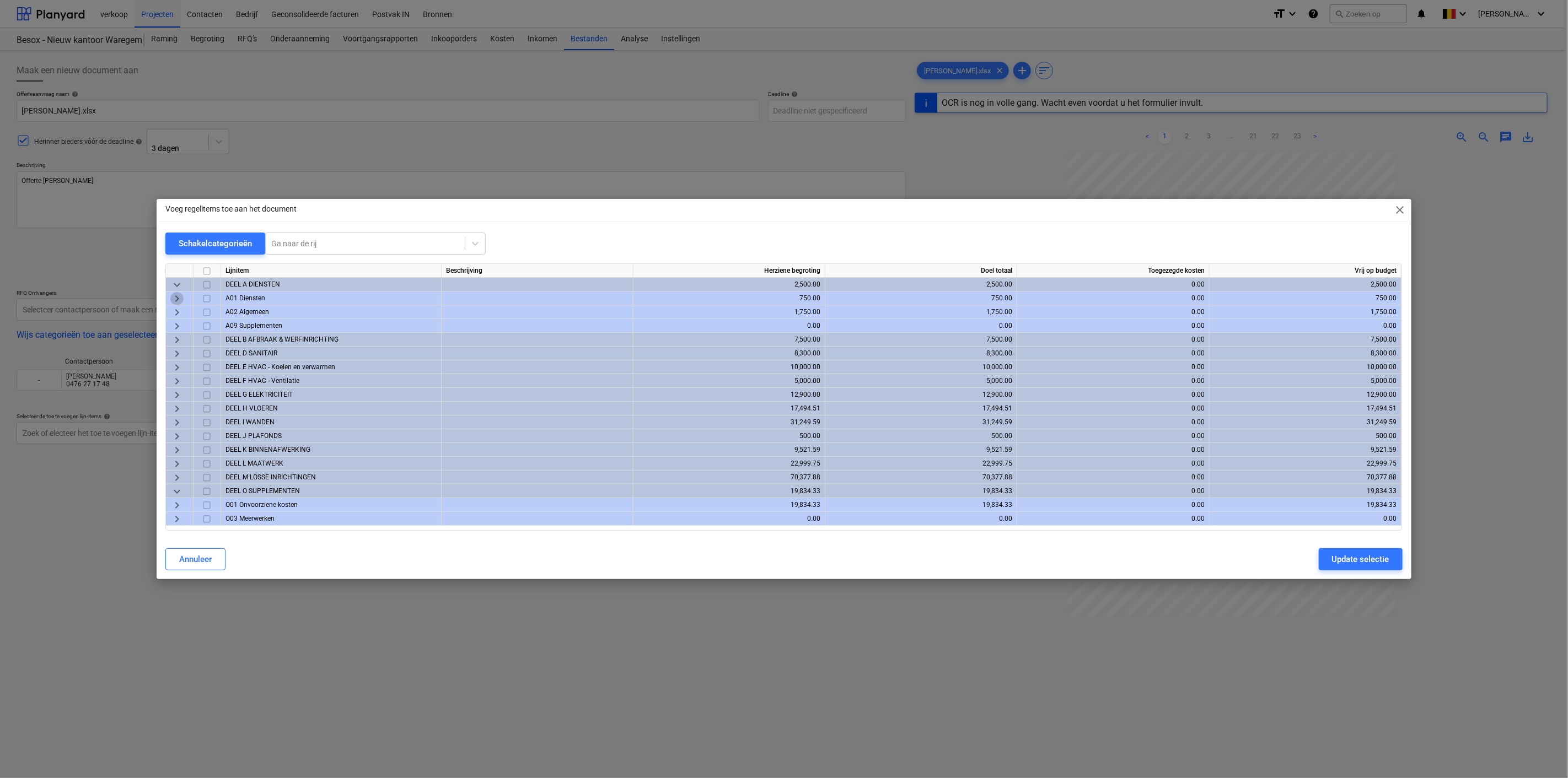
click at [181, 298] on span "keyboard_arrow_right" at bounding box center [177, 298] width 13 height 13
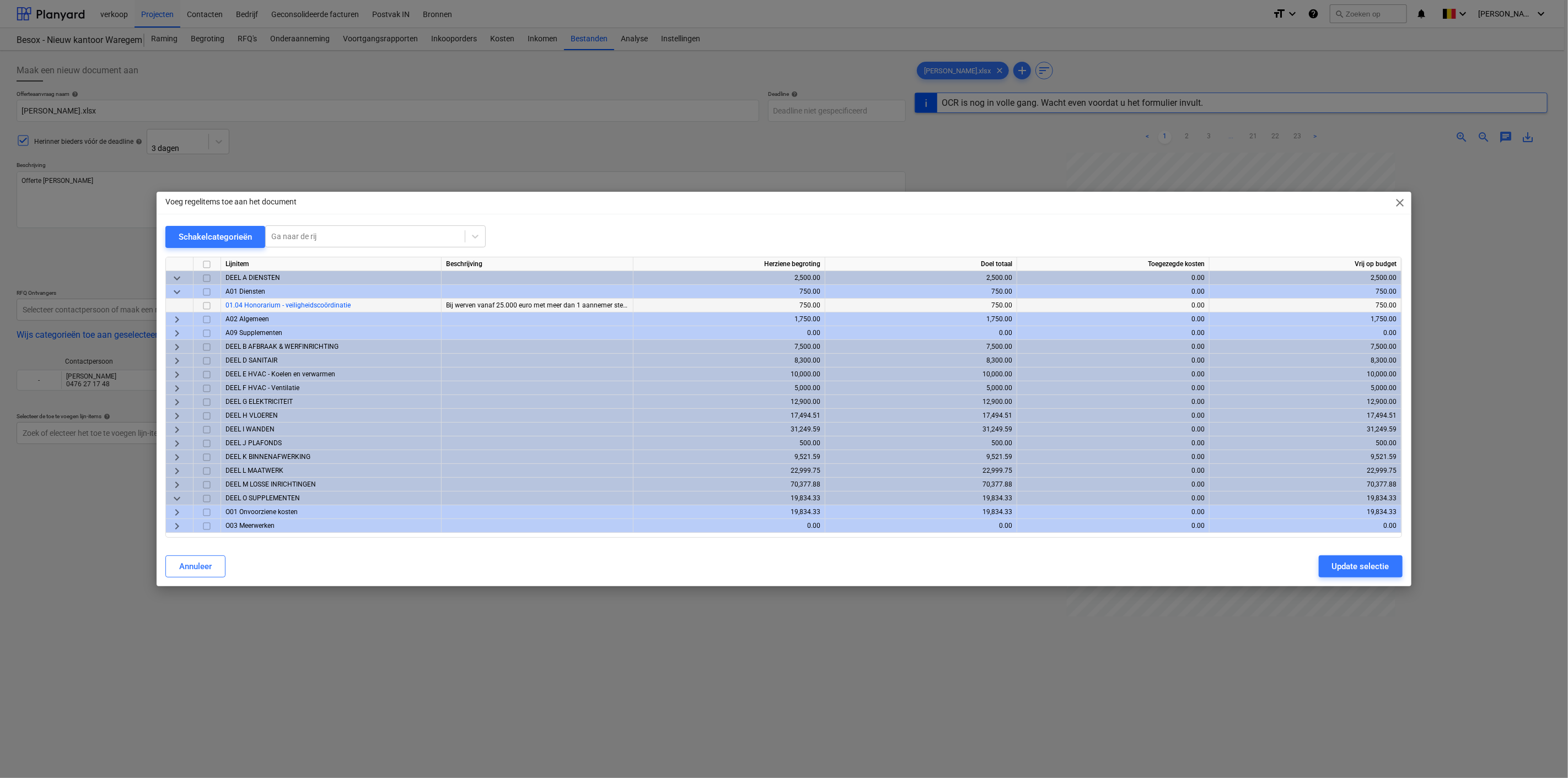
click at [214, 306] on div at bounding box center [208, 305] width 28 height 14
click at [208, 304] on input "checkbox" at bounding box center [207, 306] width 13 height 13
click at [1347, 564] on div "Update selectie" at bounding box center [1360, 566] width 57 height 14
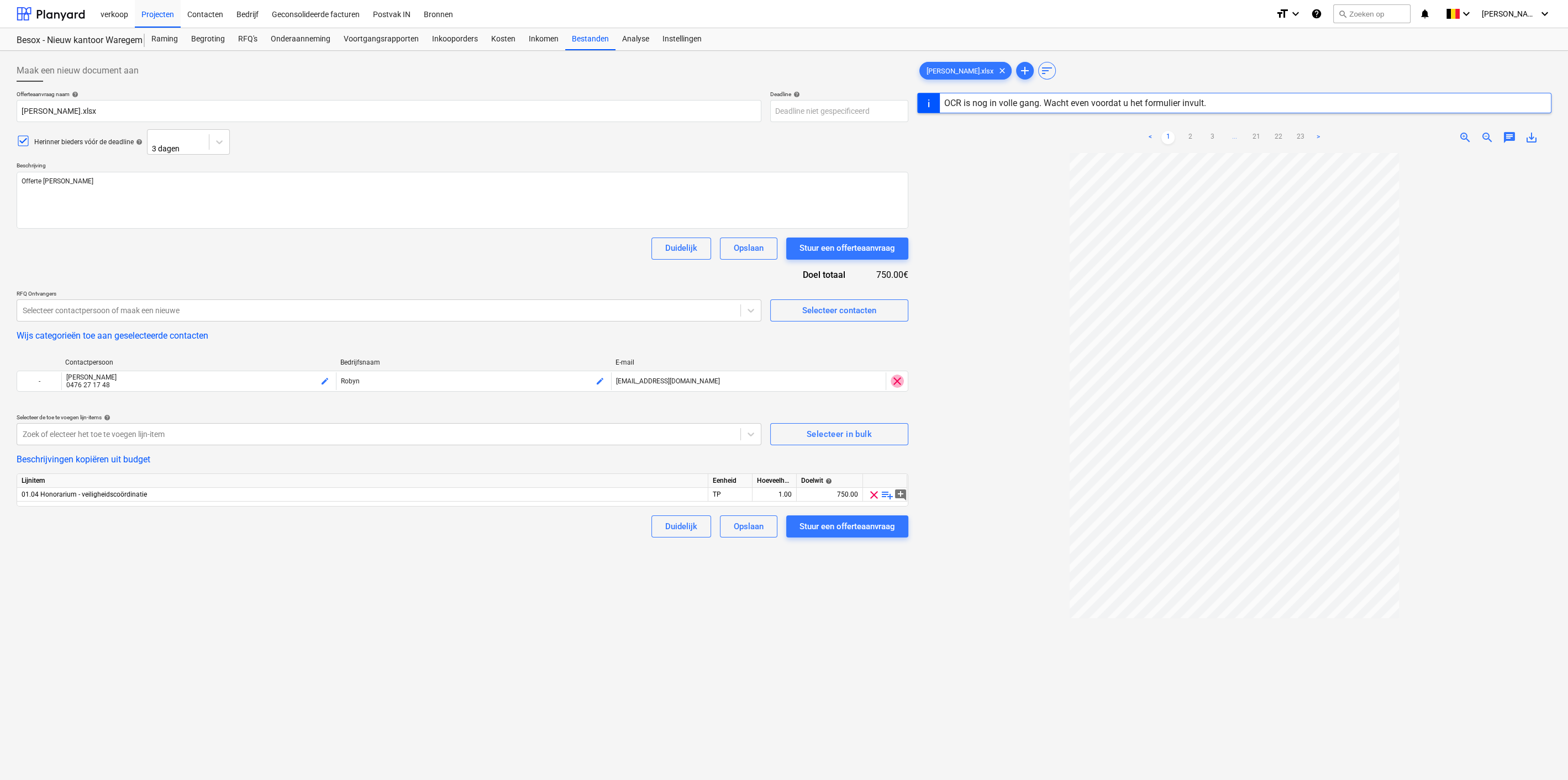
click at [900, 385] on span "clear" at bounding box center [897, 381] width 13 height 13
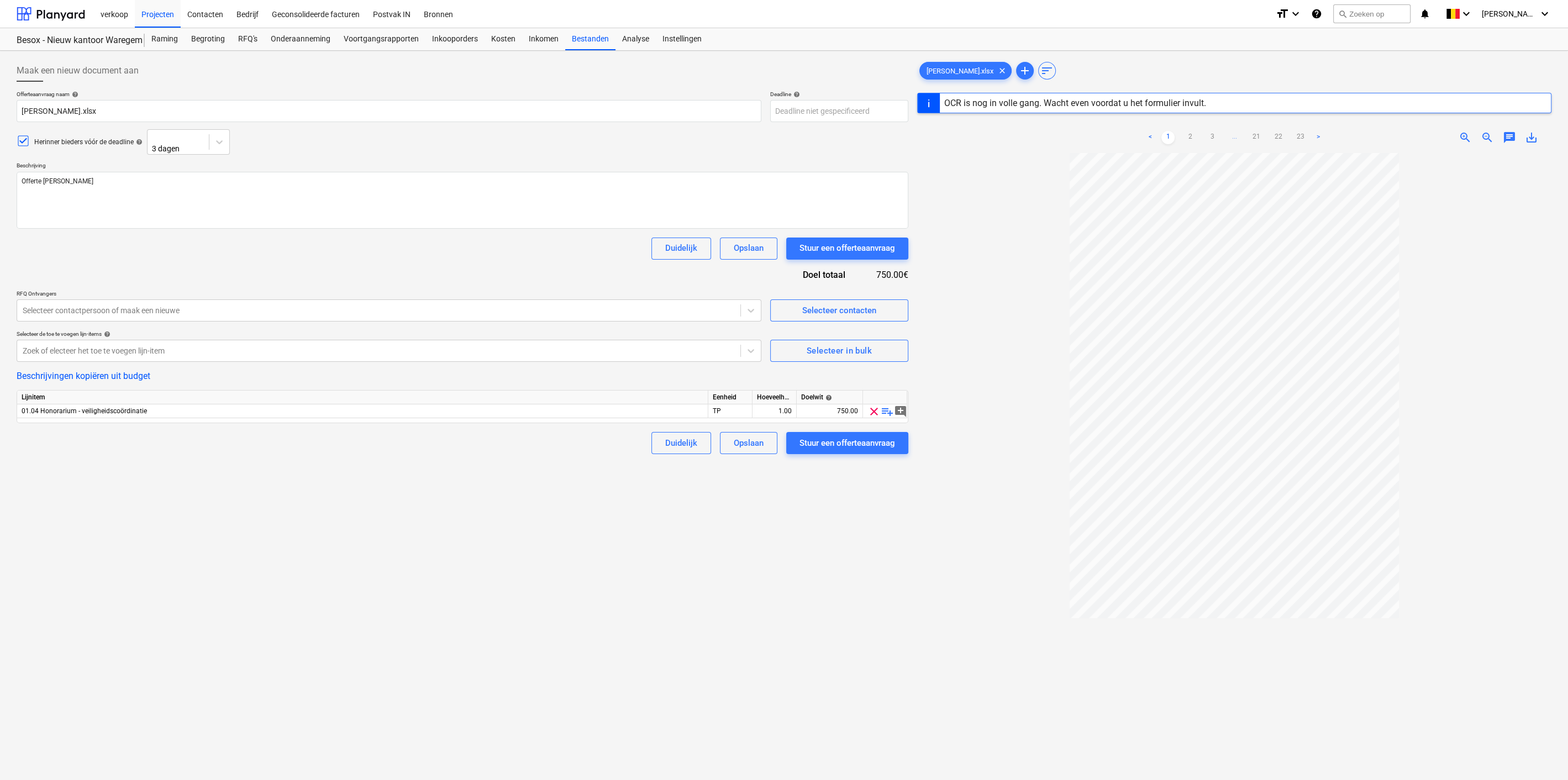
type textarea "x"
click at [251, 41] on div "RFQ's" at bounding box center [247, 39] width 33 height 22
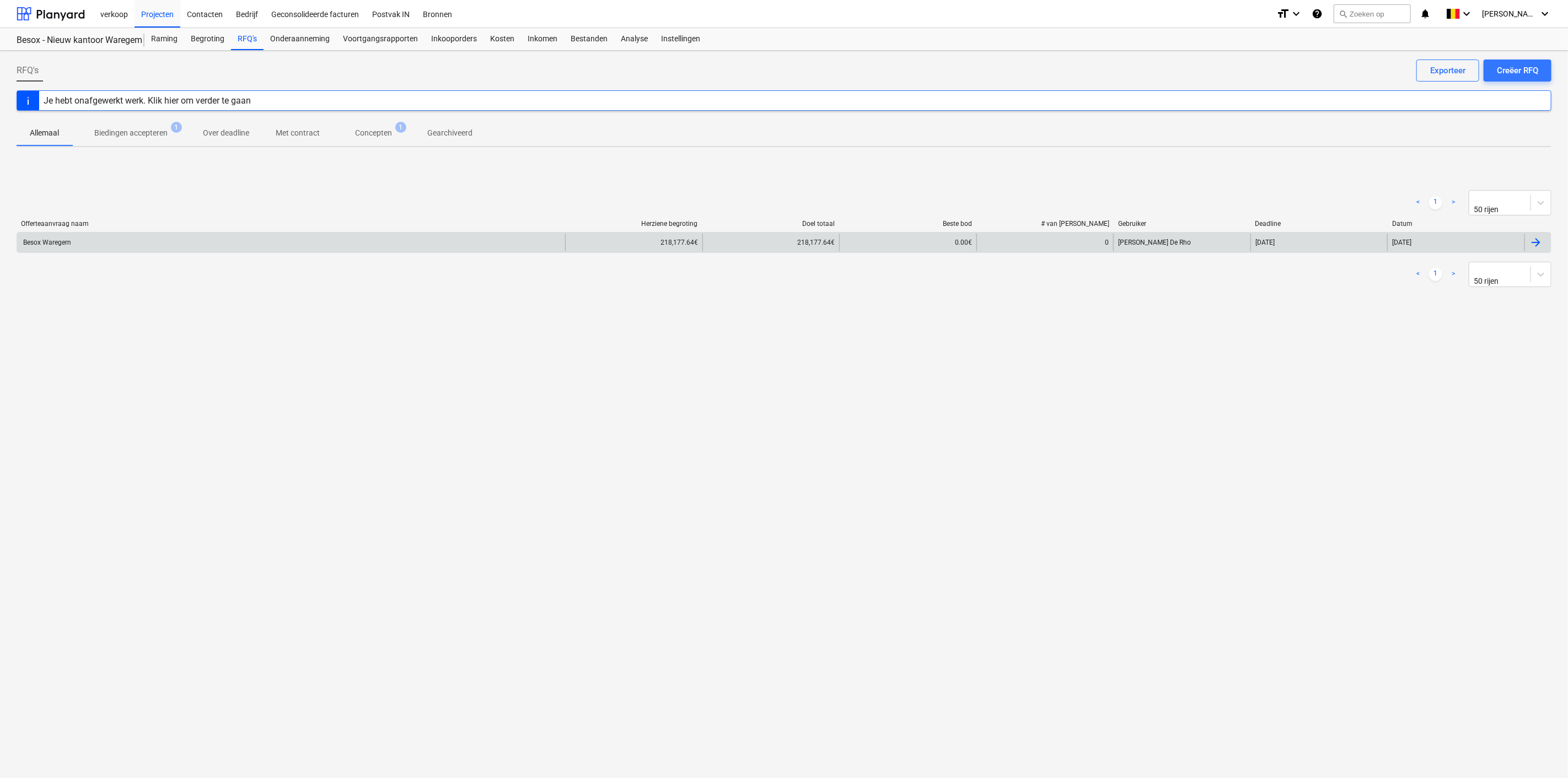
click at [204, 237] on div "Besox Waregem" at bounding box center [290, 242] width 548 height 18
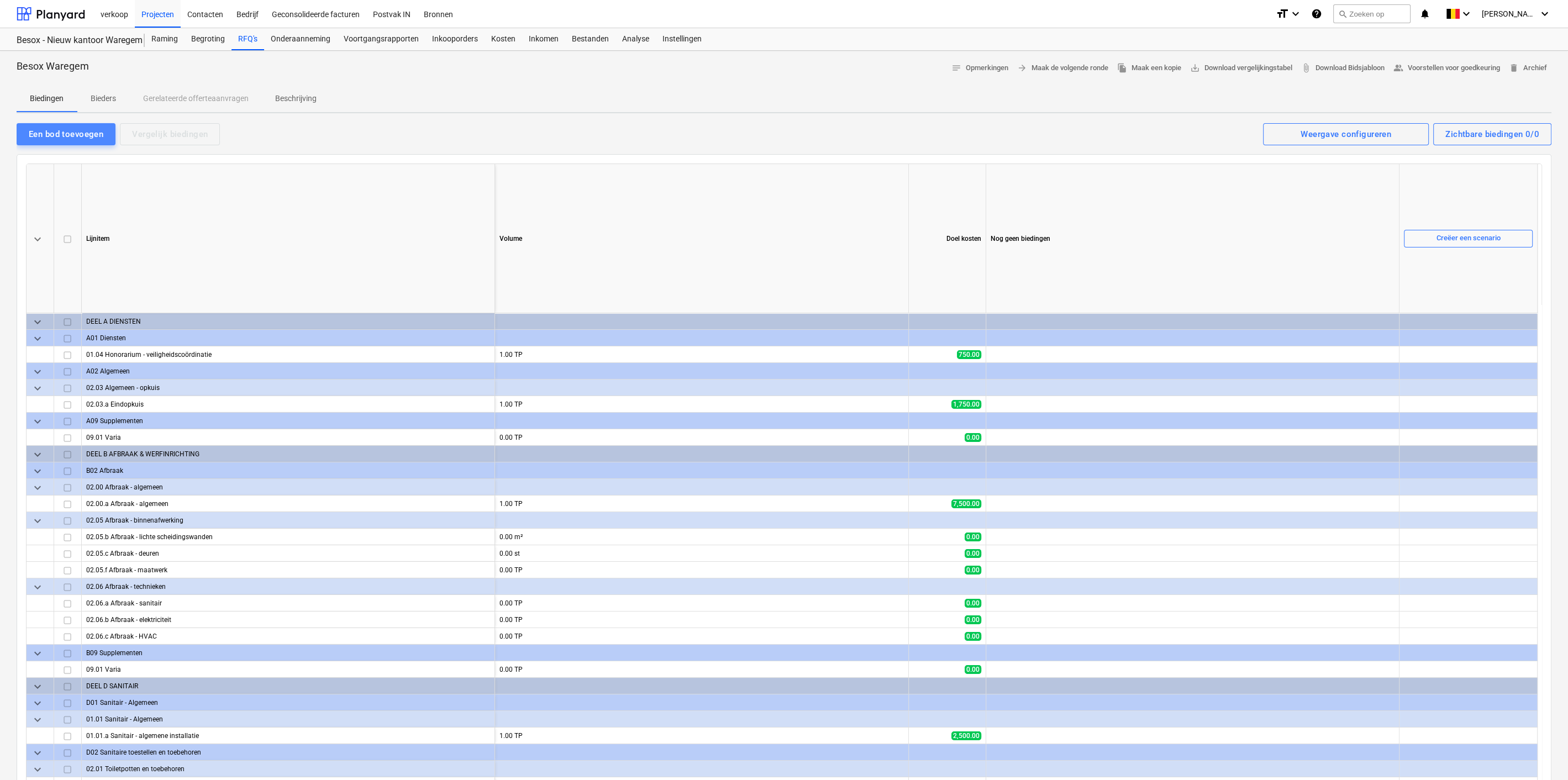
click at [60, 136] on div "Een bod toevoegen" at bounding box center [66, 134] width 74 height 14
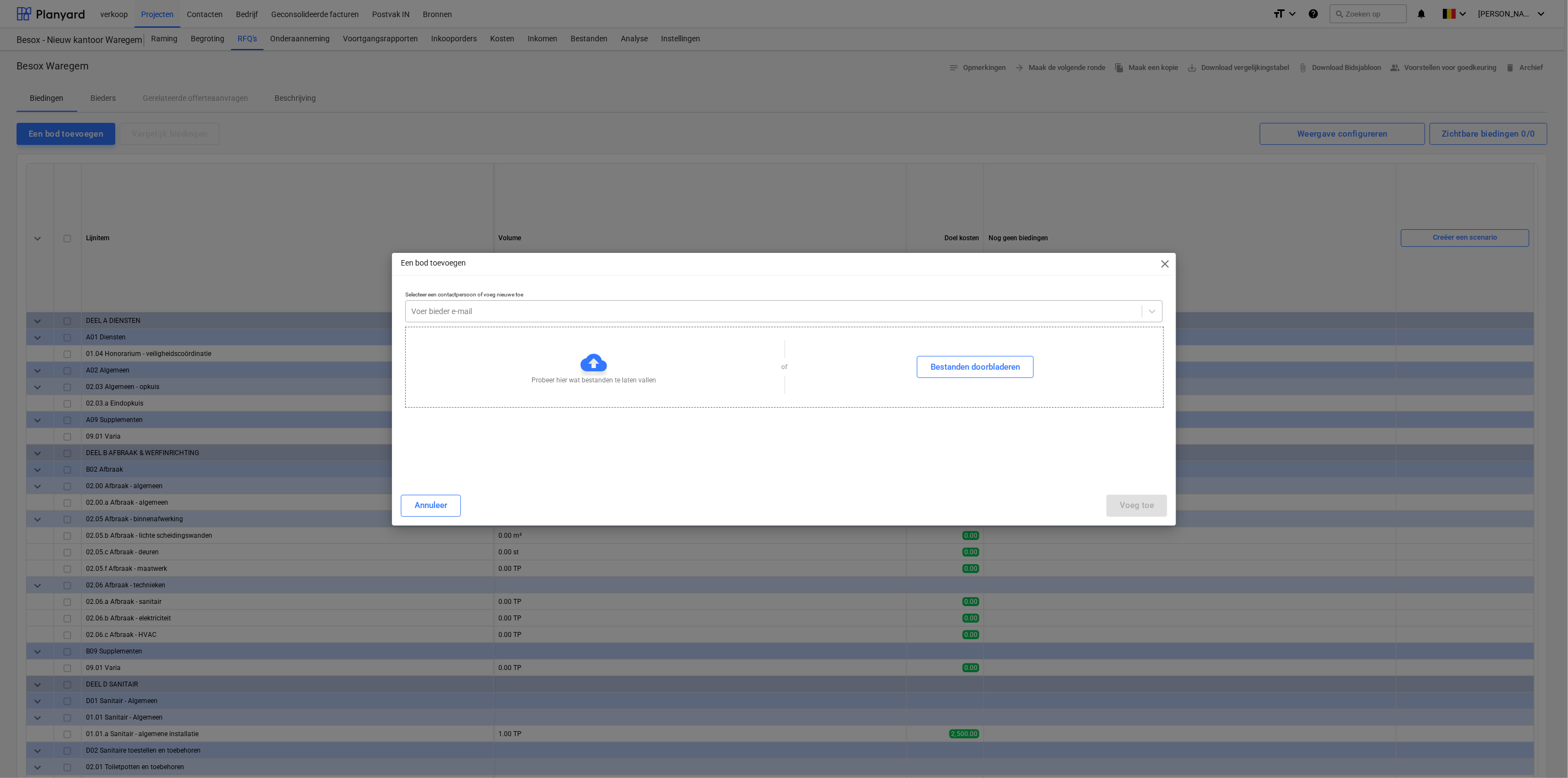
click at [454, 311] on div at bounding box center [774, 311] width 725 height 11
type input "florence"
click at [455, 777] on div "info@vkrobyn.be [Florence Robyn @ Robyn]" at bounding box center [782, 783] width 1564 height 9
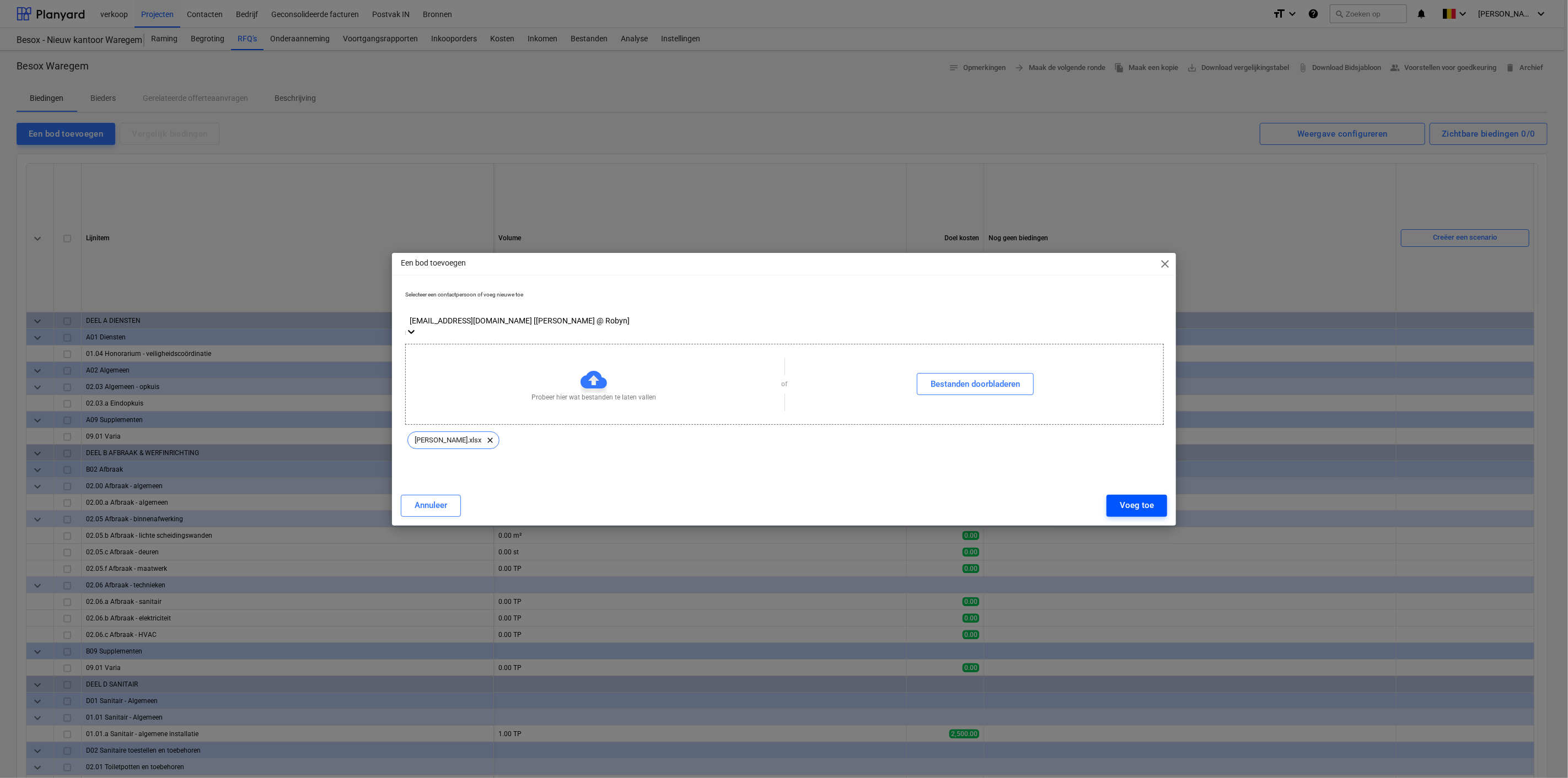
click at [1149, 512] on div "Voeg toe" at bounding box center [1136, 505] width 34 height 14
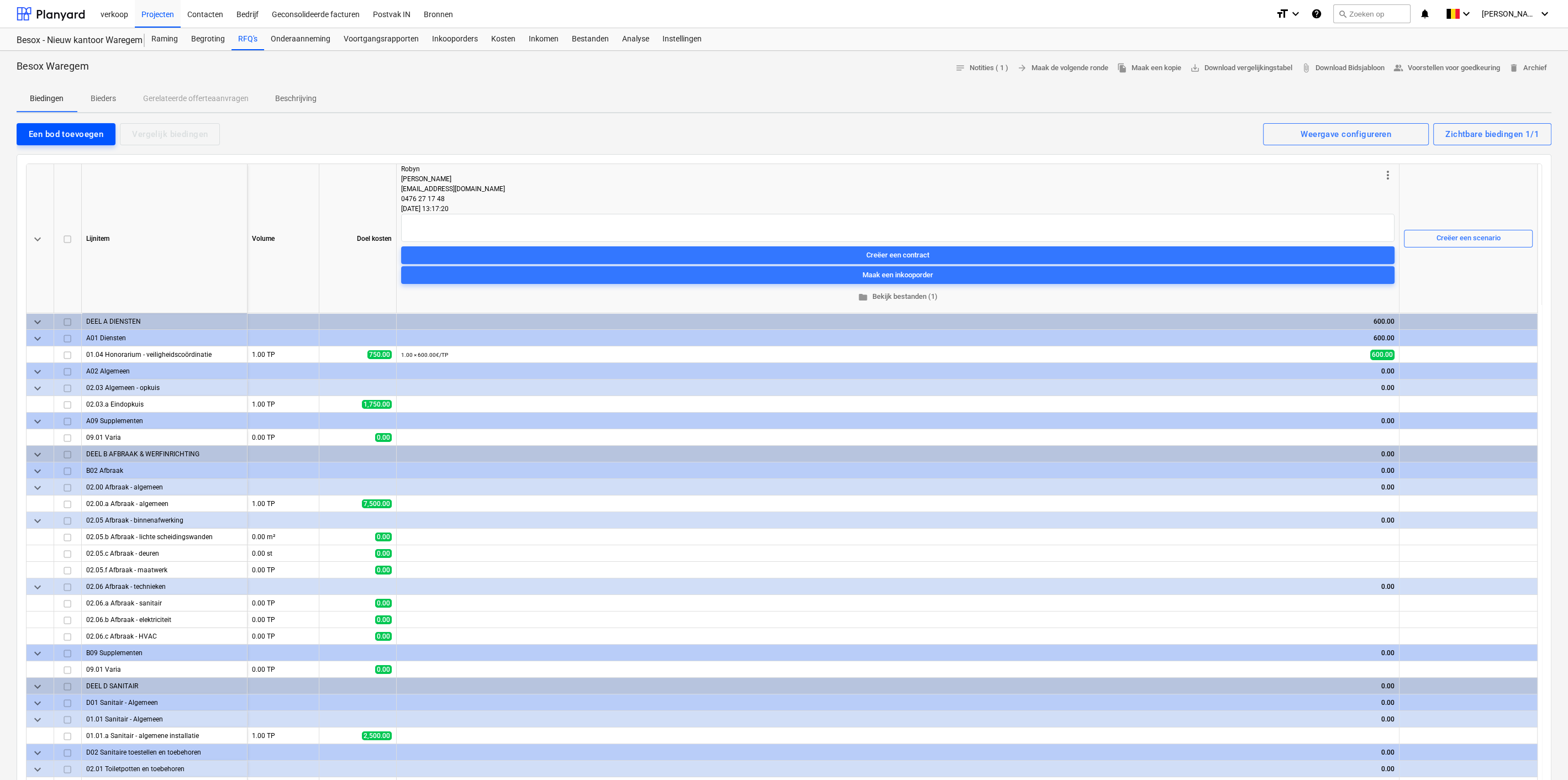
click at [76, 132] on div "Een bod toevoegen" at bounding box center [66, 134] width 74 height 14
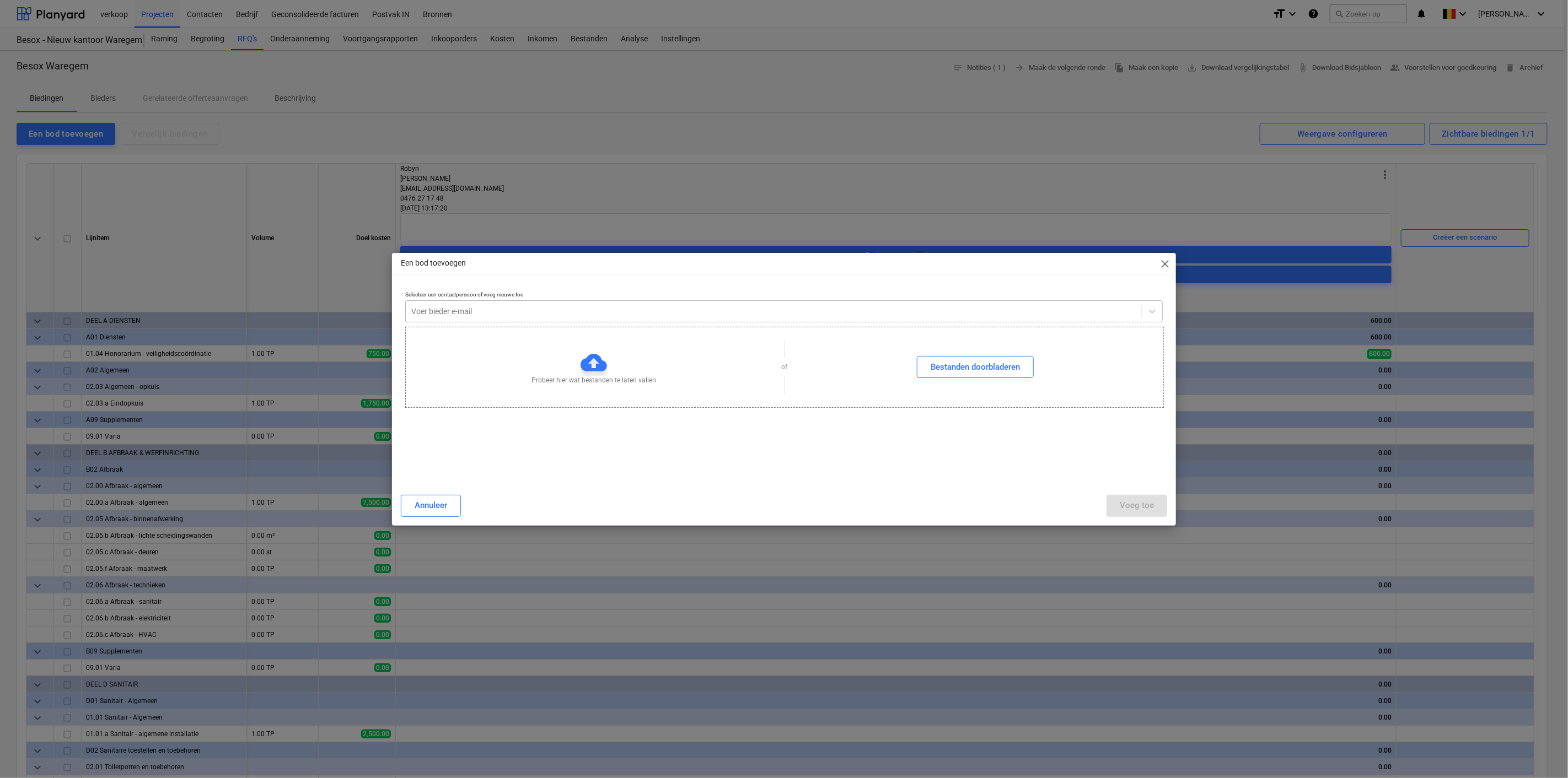
click at [425, 306] on div at bounding box center [774, 311] width 725 height 11
type input "info@vyn"
click at [515, 777] on div "info@vyncke-elektriciteit.be [Bram Vyncke @ Vyncke elektriciteit]" at bounding box center [782, 783] width 1564 height 9
click at [1148, 510] on div "Voeg toe" at bounding box center [1136, 505] width 34 height 14
